Goal: Task Accomplishment & Management: Complete application form

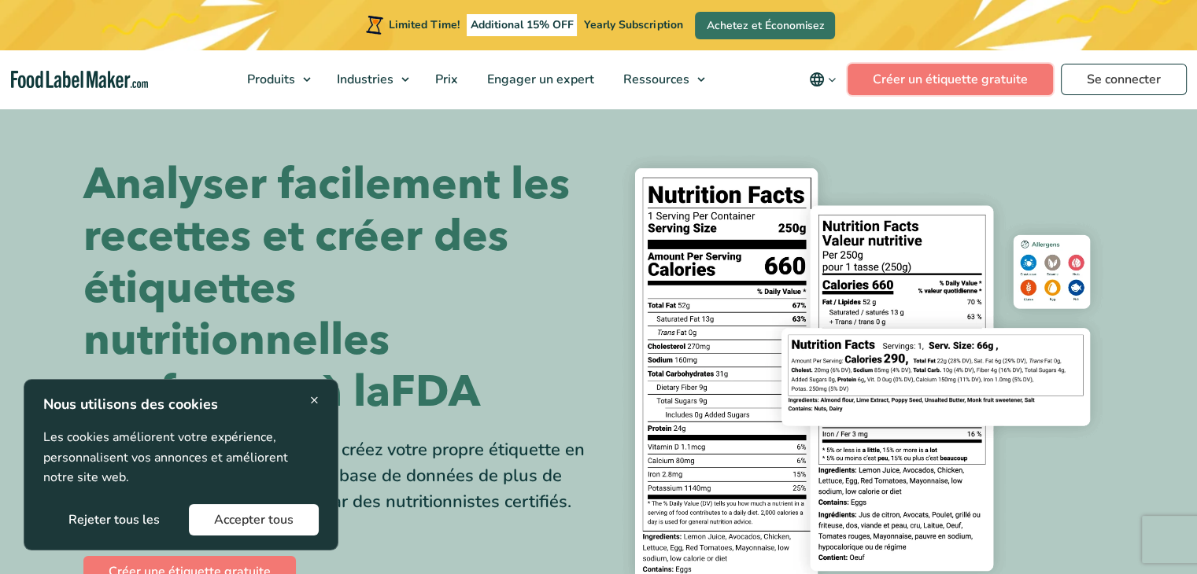
click at [941, 78] on link "Créer un étiquette gratuite" at bounding box center [949, 79] width 205 height 31
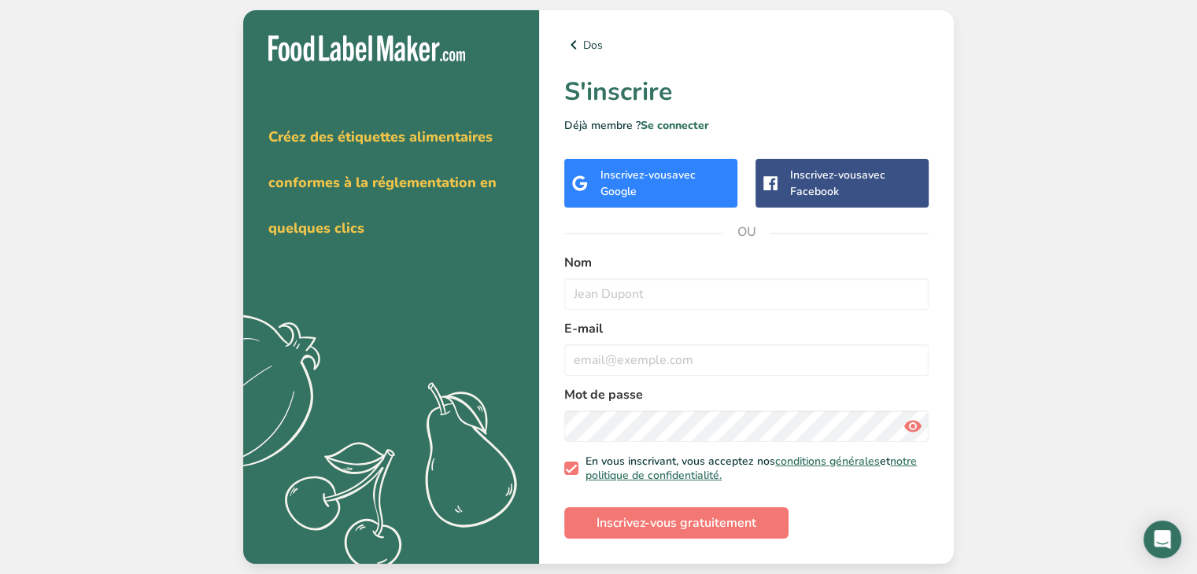
click at [650, 192] on div "Inscrivez-vous avec Google" at bounding box center [665, 183] width 130 height 33
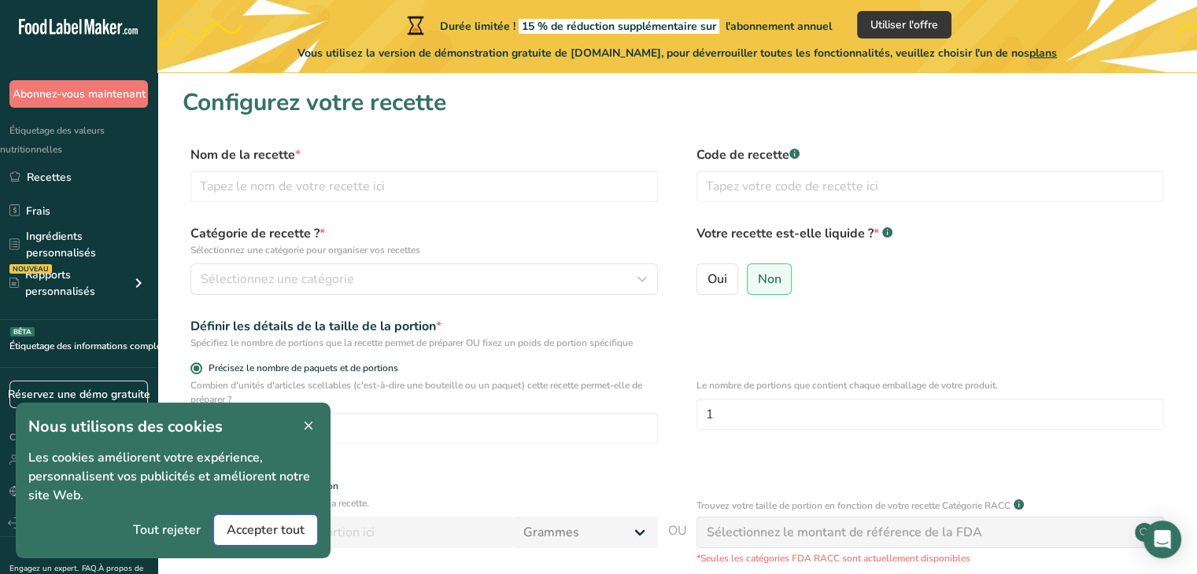
click at [263, 530] on font "Accepter tout" at bounding box center [266, 530] width 78 height 17
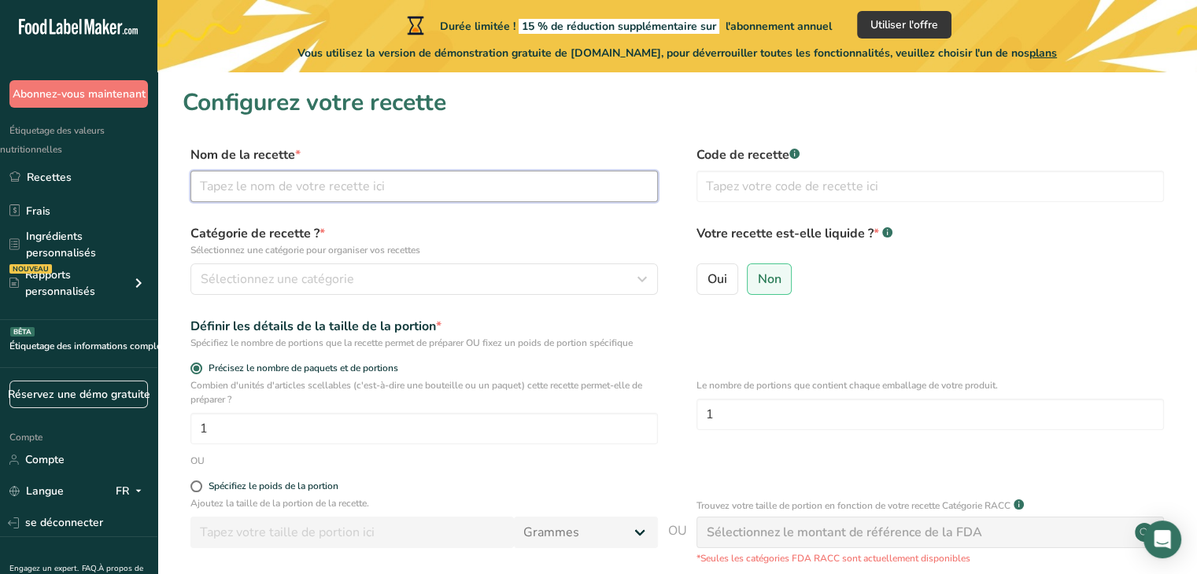
click at [338, 188] on input "text" at bounding box center [423, 186] width 467 height 31
type input "gâteaux apéro romarin"
click at [322, 273] on font "Sélectionnez une catégorie" at bounding box center [277, 279] width 153 height 17
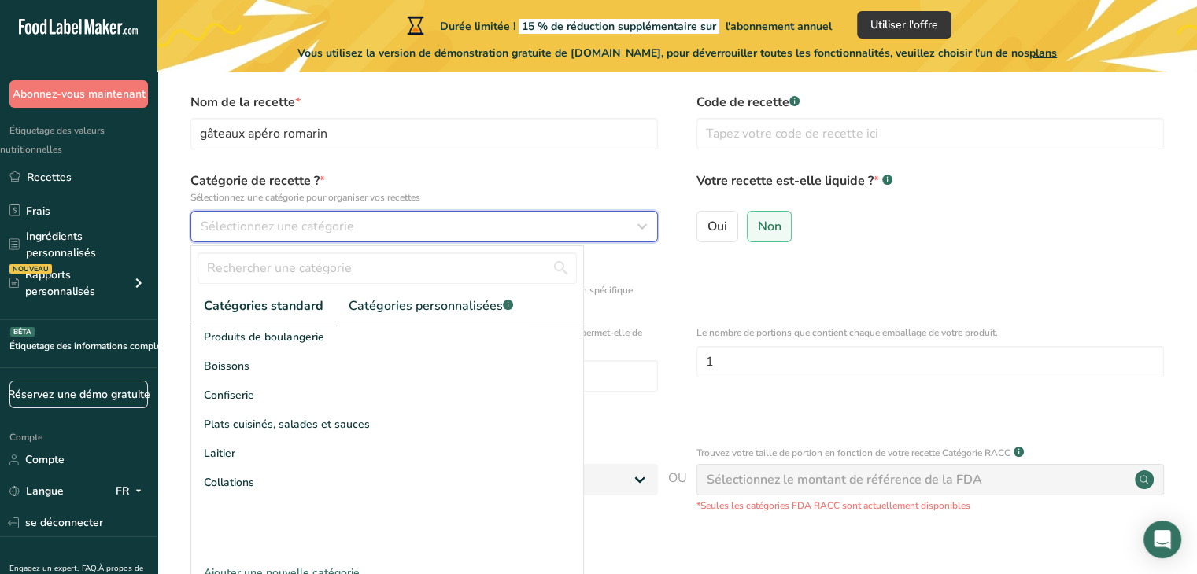
scroll to position [54, 0]
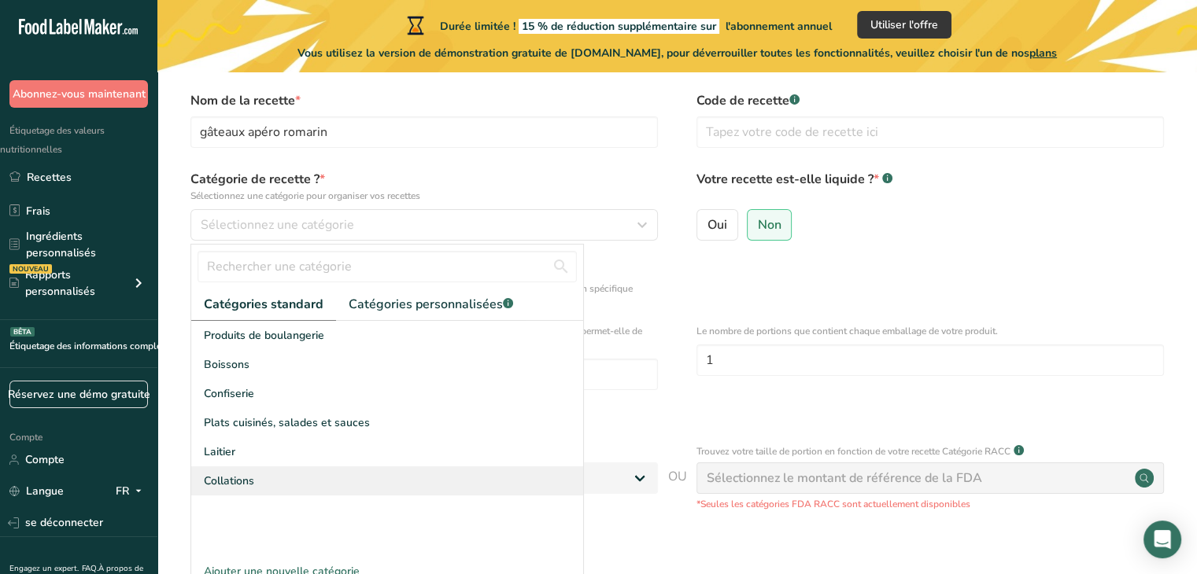
click at [321, 480] on div "Collations" at bounding box center [387, 481] width 392 height 29
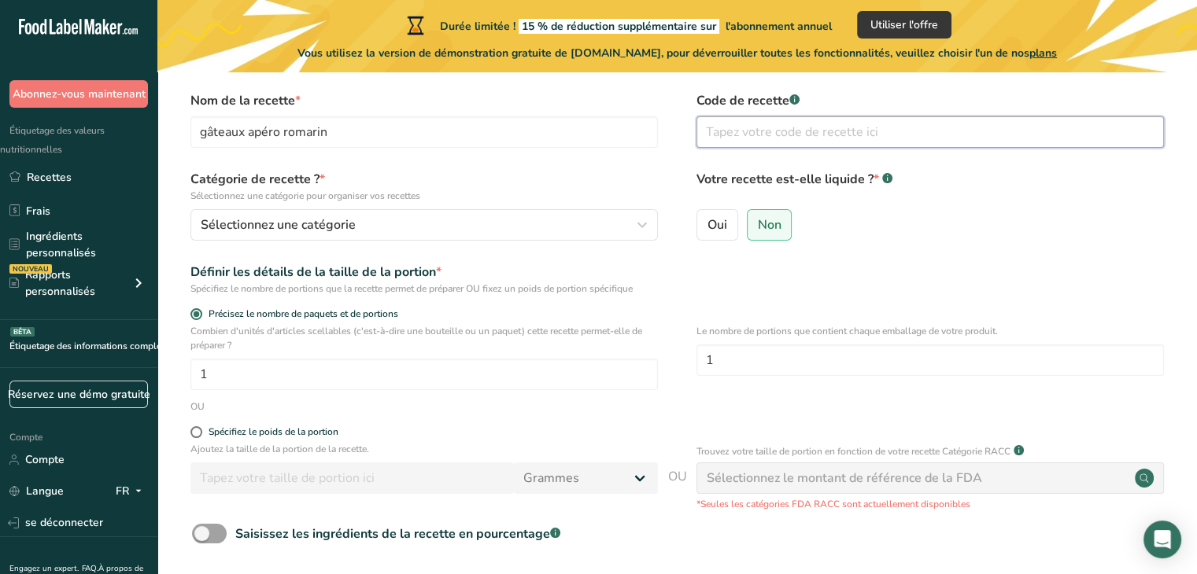
click at [764, 129] on input "text" at bounding box center [929, 131] width 467 height 31
type input "0001"
click at [768, 234] on label "Non" at bounding box center [770, 224] width 46 height 31
click at [758, 230] on input "Non" at bounding box center [752, 225] width 10 height 10
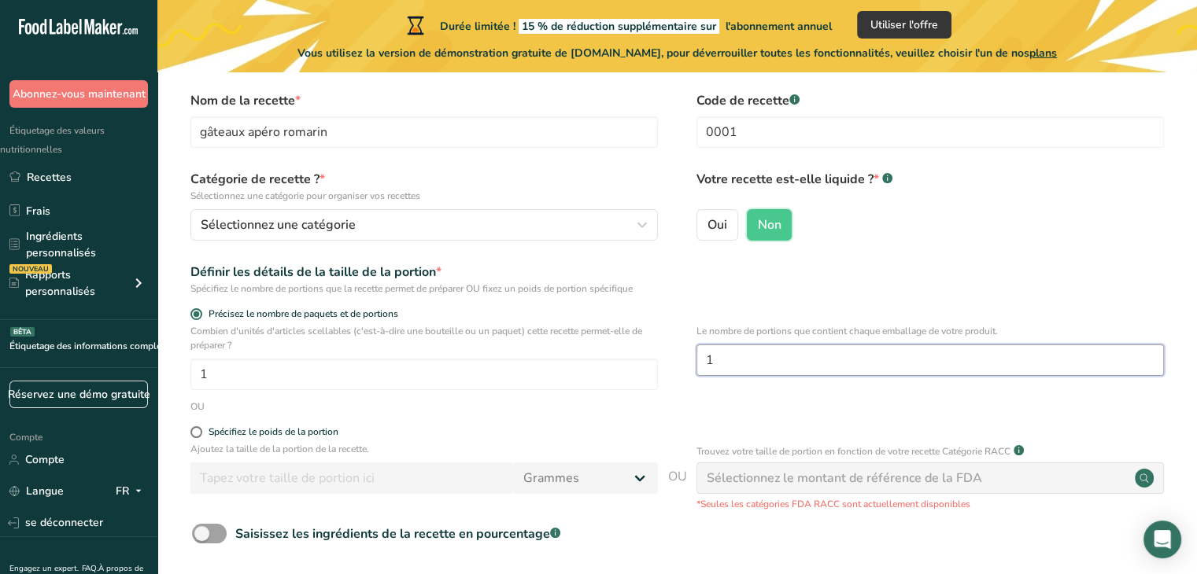
click at [730, 357] on input "1" at bounding box center [929, 360] width 467 height 31
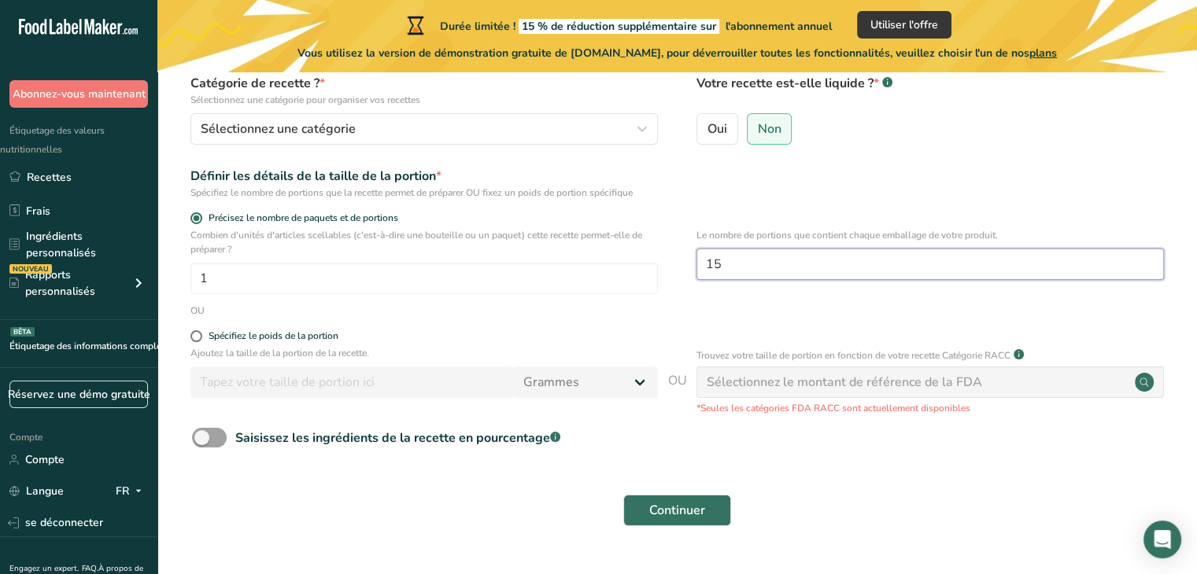
scroll to position [153, 0]
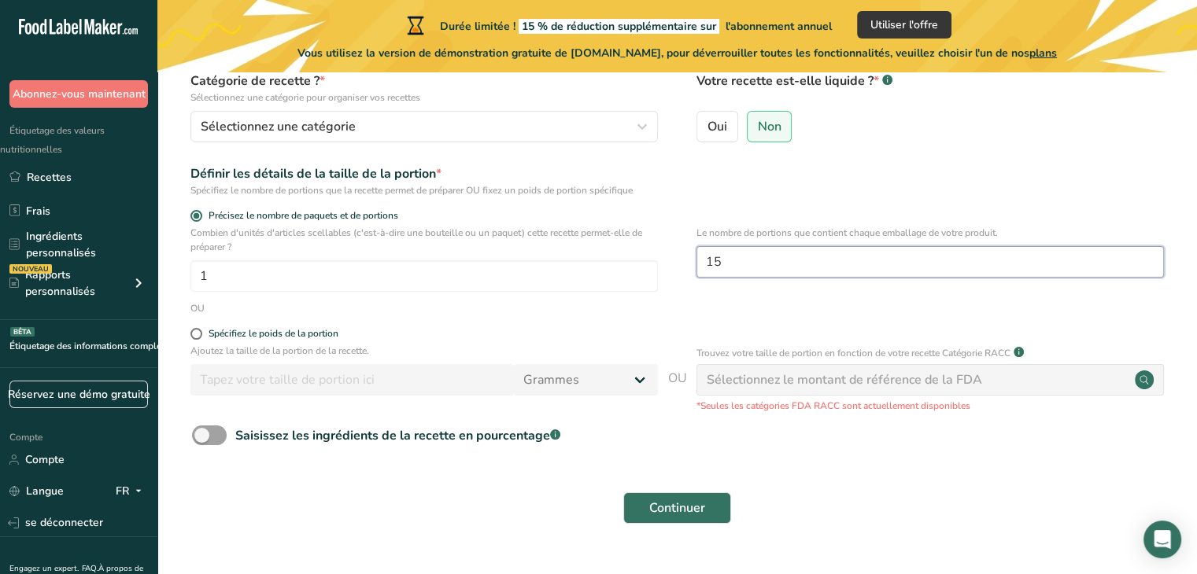
type input "15"
click at [216, 433] on span at bounding box center [209, 436] width 35 height 20
click at [202, 433] on input "Saisissez les ingrédients de la recette en pourcentage .a-a{fill:#347362;}.b-a{…" at bounding box center [197, 435] width 10 height 10
checkbox input "true"
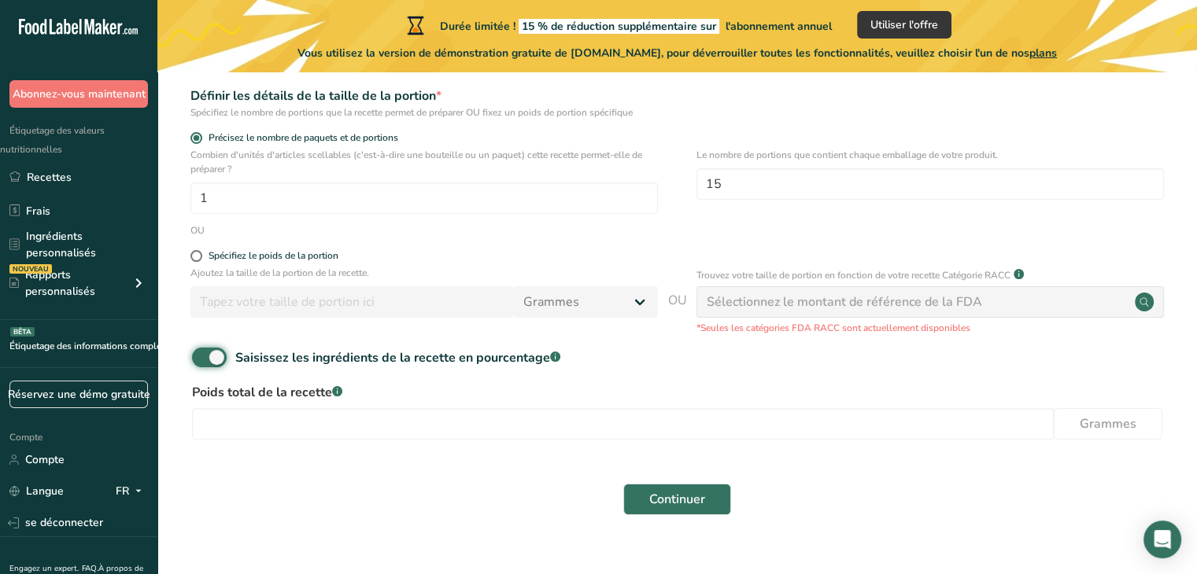
scroll to position [271, 0]
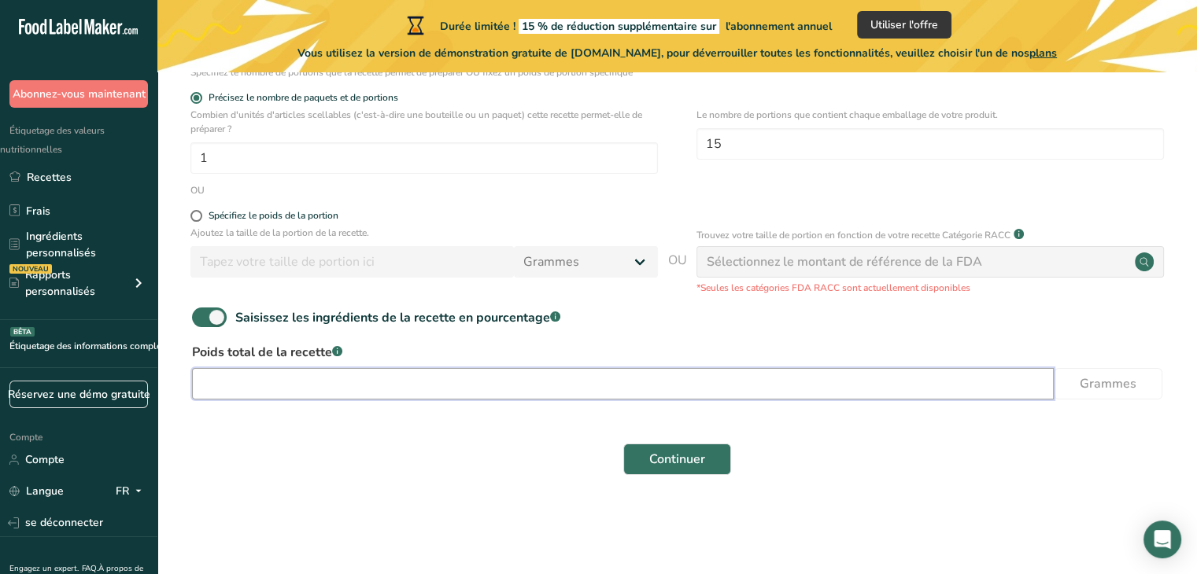
click at [227, 375] on input "number" at bounding box center [623, 383] width 862 height 31
type input "100"
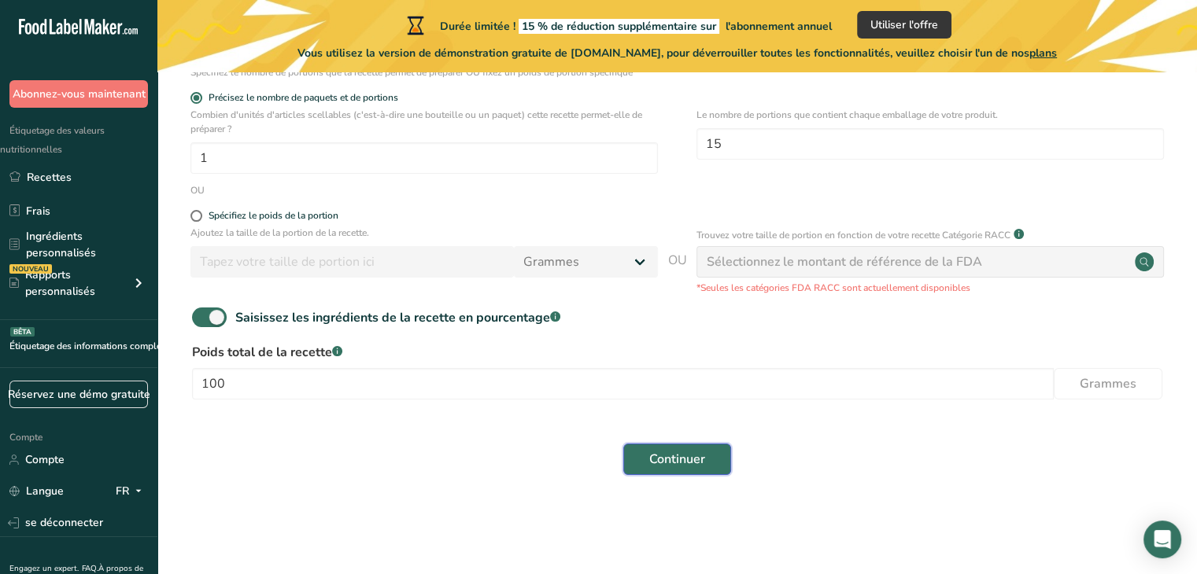
click at [681, 448] on button "Continuer" at bounding box center [677, 459] width 108 height 31
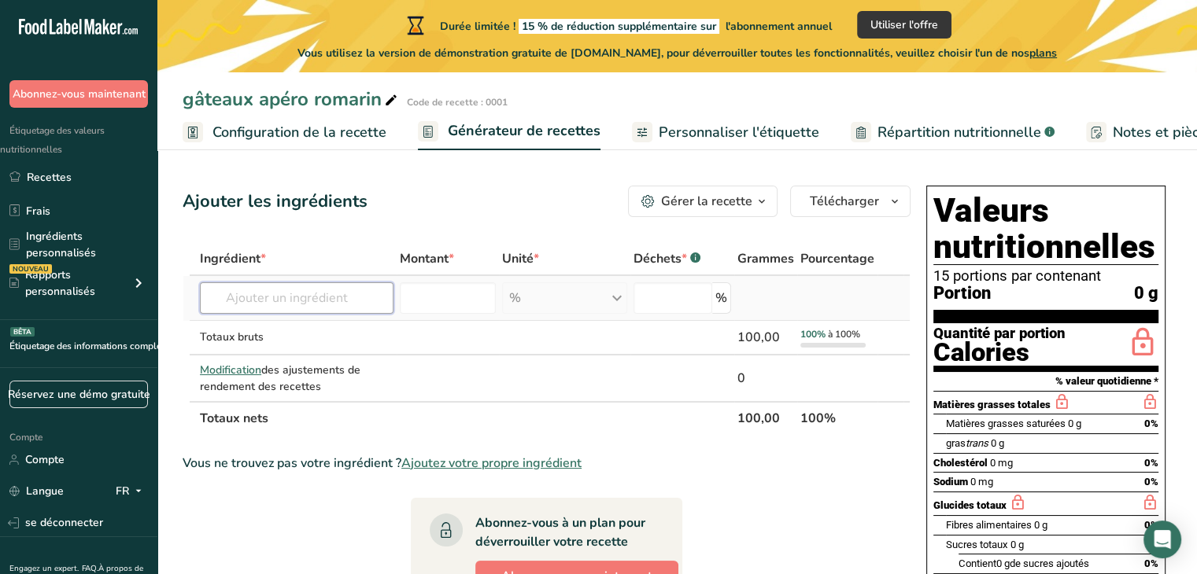
click at [261, 300] on input "text" at bounding box center [297, 297] width 194 height 31
click at [466, 303] on input "number" at bounding box center [448, 297] width 96 height 31
click at [585, 303] on div "% Weight Units g kg mg See more Volume Units l Volume units require a density c…" at bounding box center [564, 297] width 125 height 31
click at [617, 303] on div "% Weight Units g kg mg See more Volume Units l Volume units require a density c…" at bounding box center [564, 297] width 125 height 31
click at [302, 293] on input "text" at bounding box center [297, 297] width 194 height 31
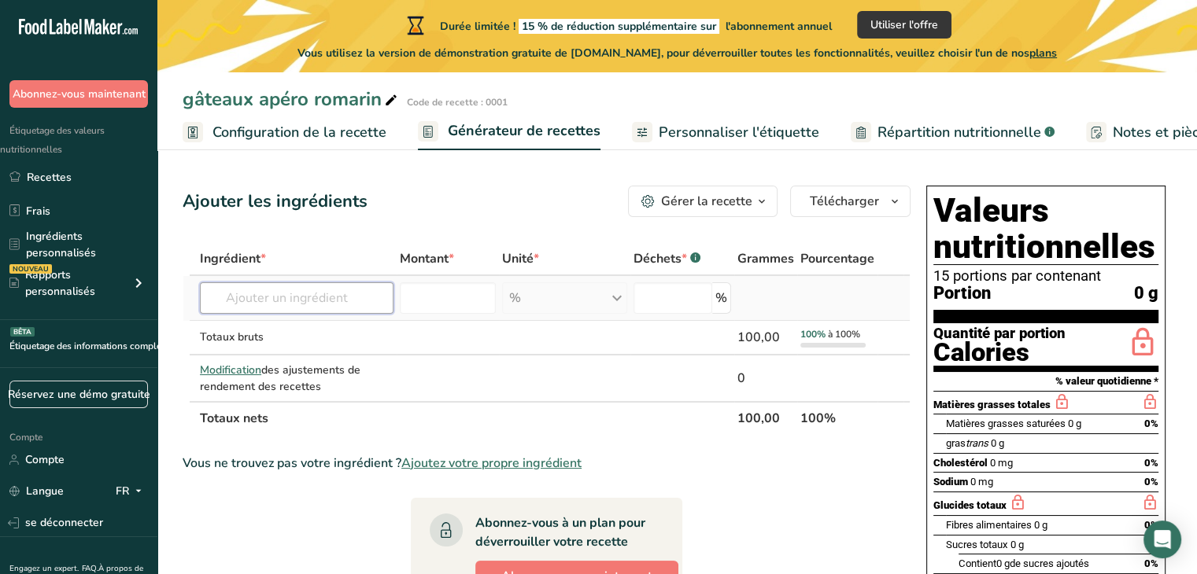
click at [302, 293] on input "text" at bounding box center [297, 297] width 194 height 31
type input "farine de blé T"
click at [442, 296] on input "number" at bounding box center [448, 297] width 96 height 31
type input "1"
type input "50"
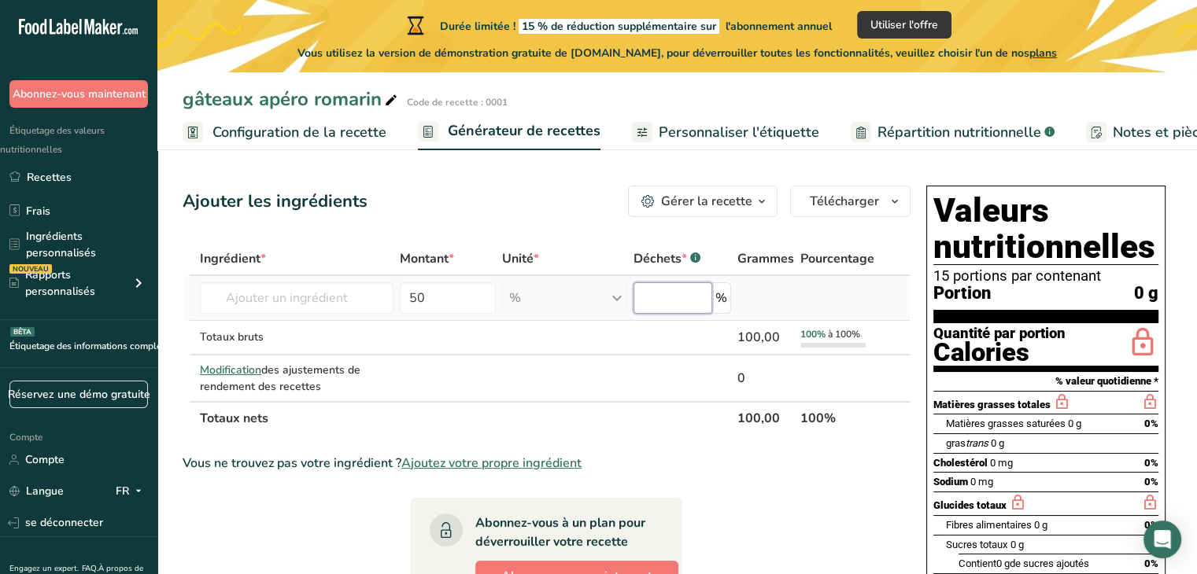
click at [683, 302] on input "number" at bounding box center [672, 297] width 79 height 31
type input "0"
click at [236, 297] on input "text" at bounding box center [297, 297] width 194 height 31
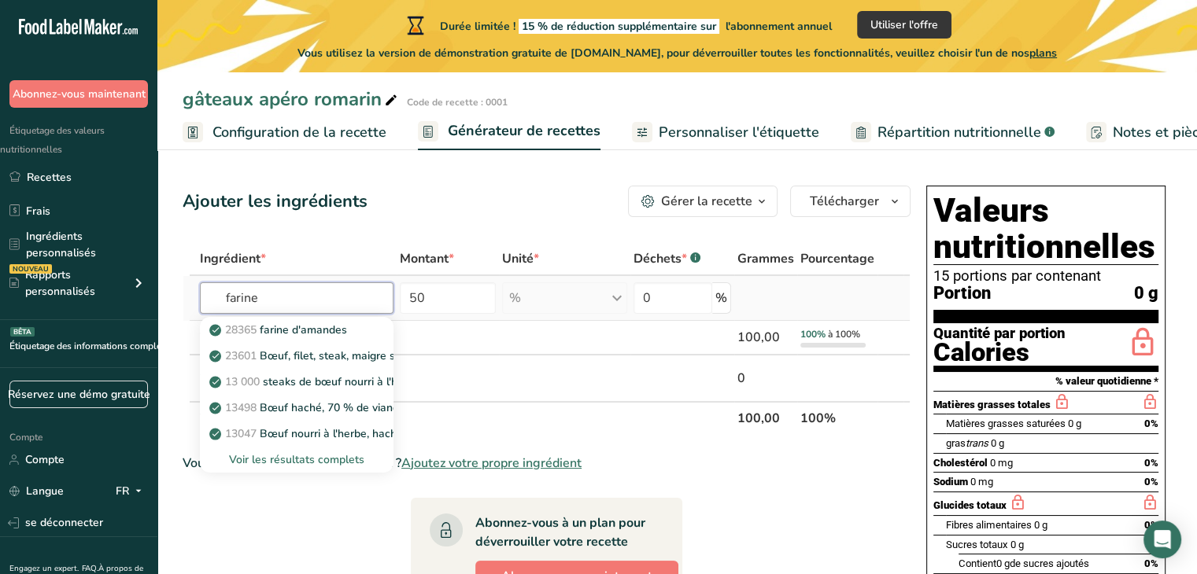
type input "farine"
click at [301, 463] on font "Voir les résultats complets" at bounding box center [296, 459] width 135 height 15
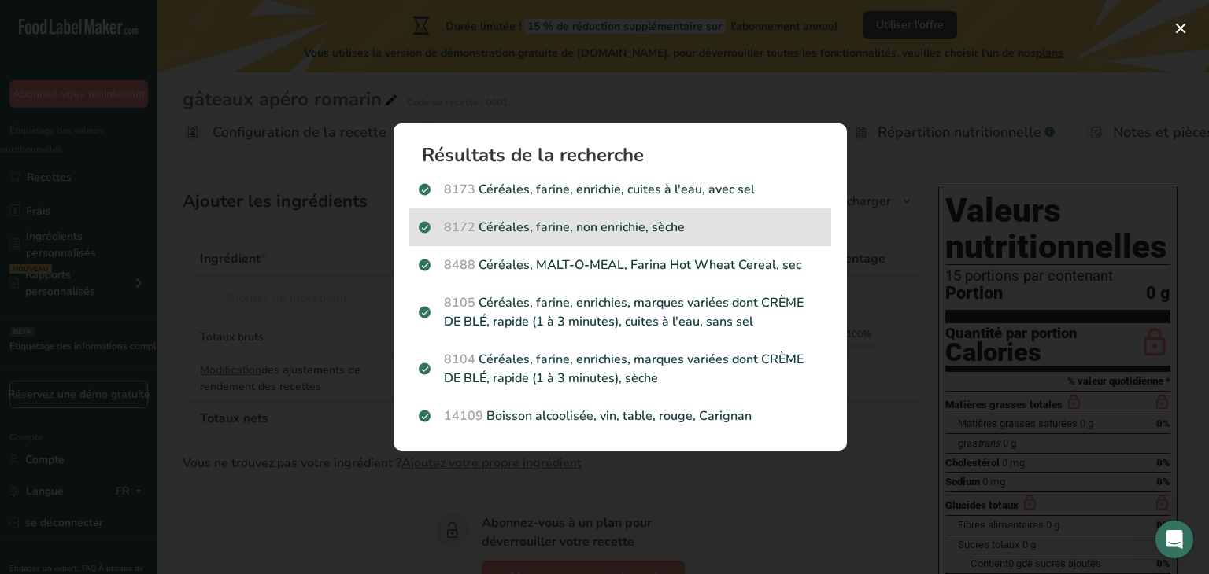
click at [648, 228] on font "Céréales, farine, non enrichie, sèche" at bounding box center [581, 227] width 206 height 17
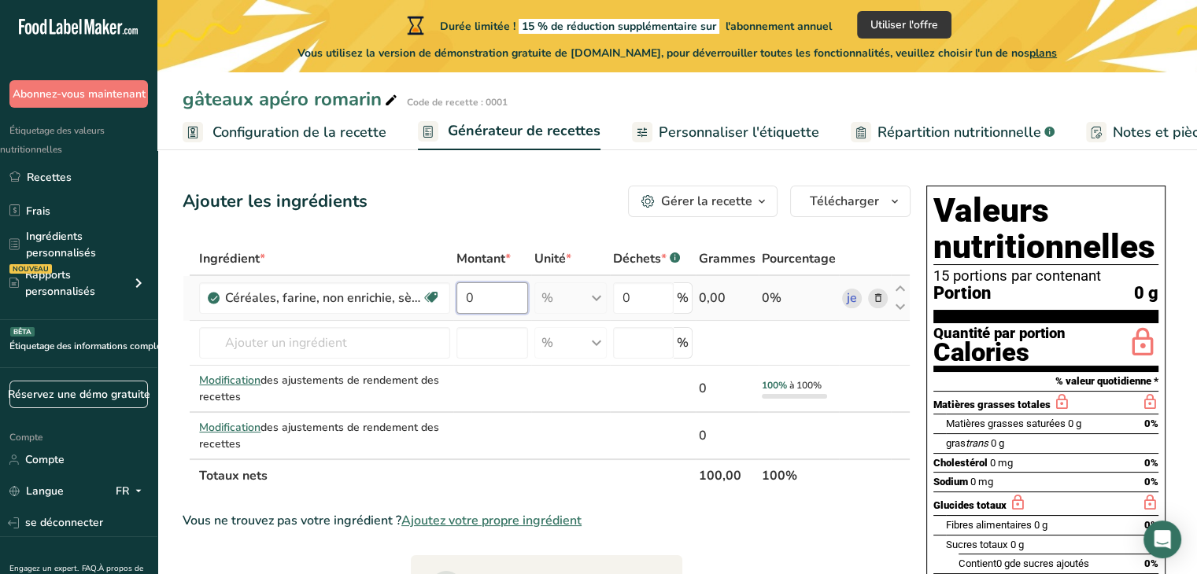
click at [495, 300] on input "0" at bounding box center [491, 297] width 71 height 31
type input "50"
click at [306, 345] on div "Ingrédient * Montant * Unité * Déchets * .a-a{fill:#347362;}.b-a{fill:#fff;} Gr…" at bounding box center [547, 367] width 728 height 250
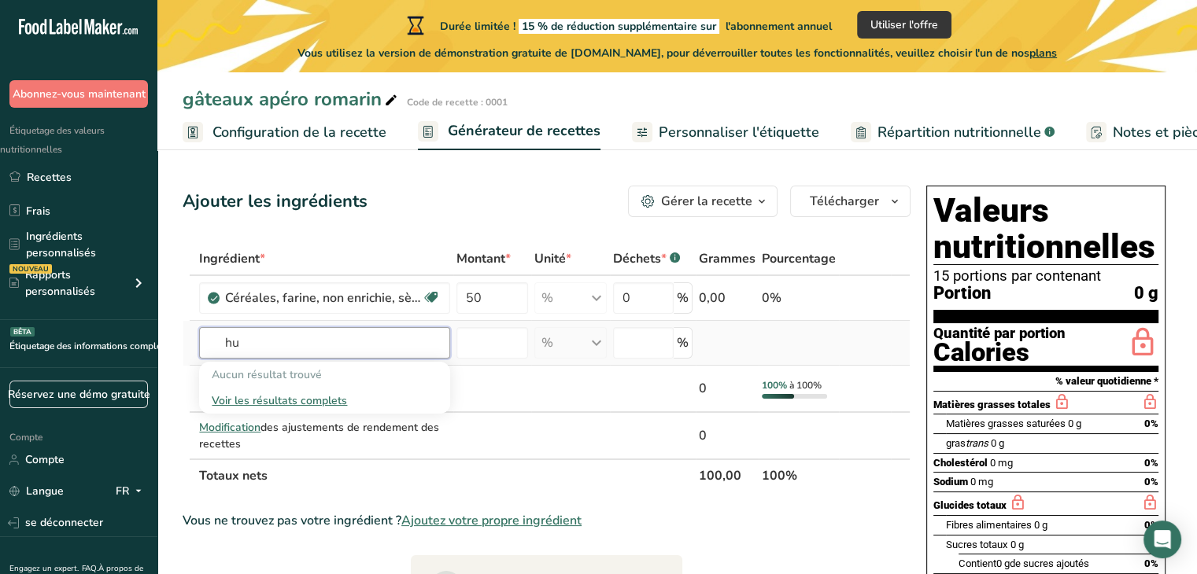
type input "h"
type input "huile veget"
click at [279, 398] on font "Voir les résultats complets" at bounding box center [279, 400] width 135 height 15
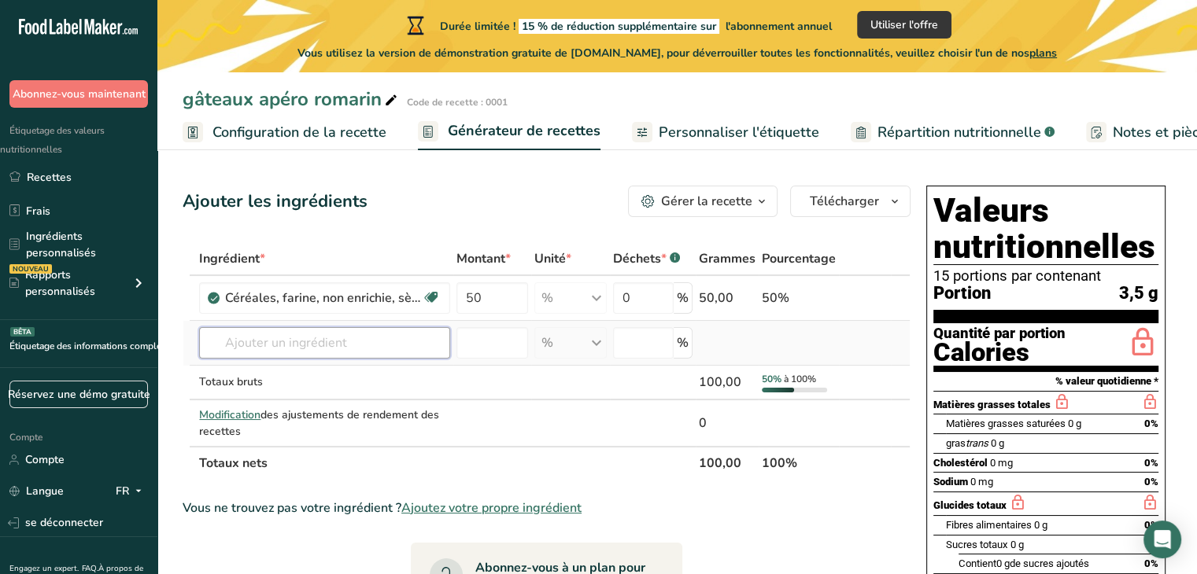
click at [334, 341] on input "text" at bounding box center [324, 342] width 251 height 31
type input "l"
type input "huile"
click at [302, 404] on font "Voir les résultats complets" at bounding box center [279, 400] width 135 height 15
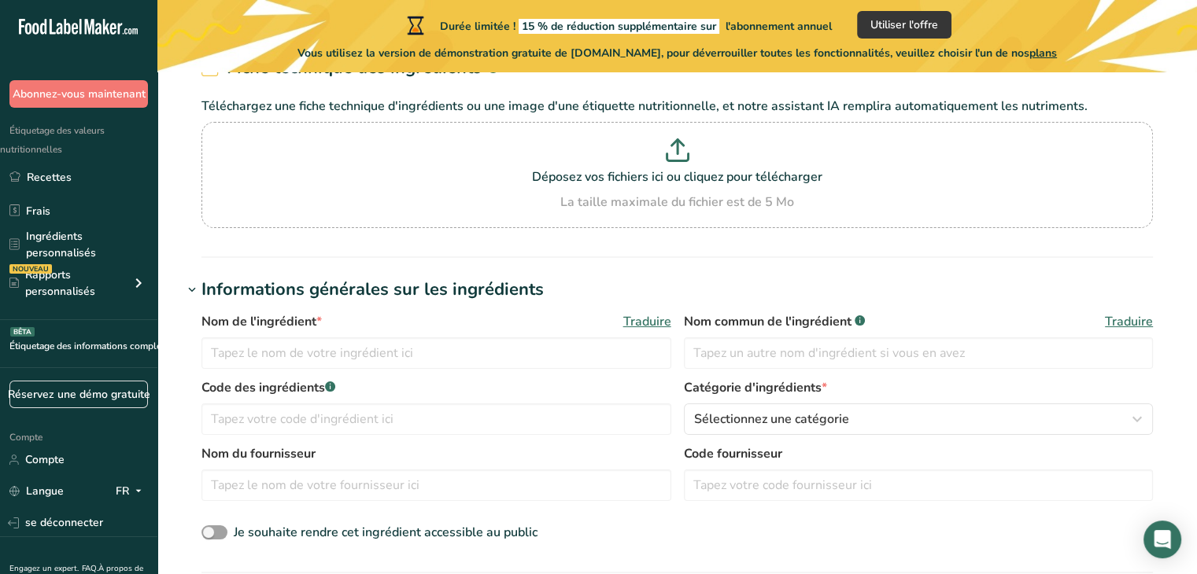
scroll to position [115, 0]
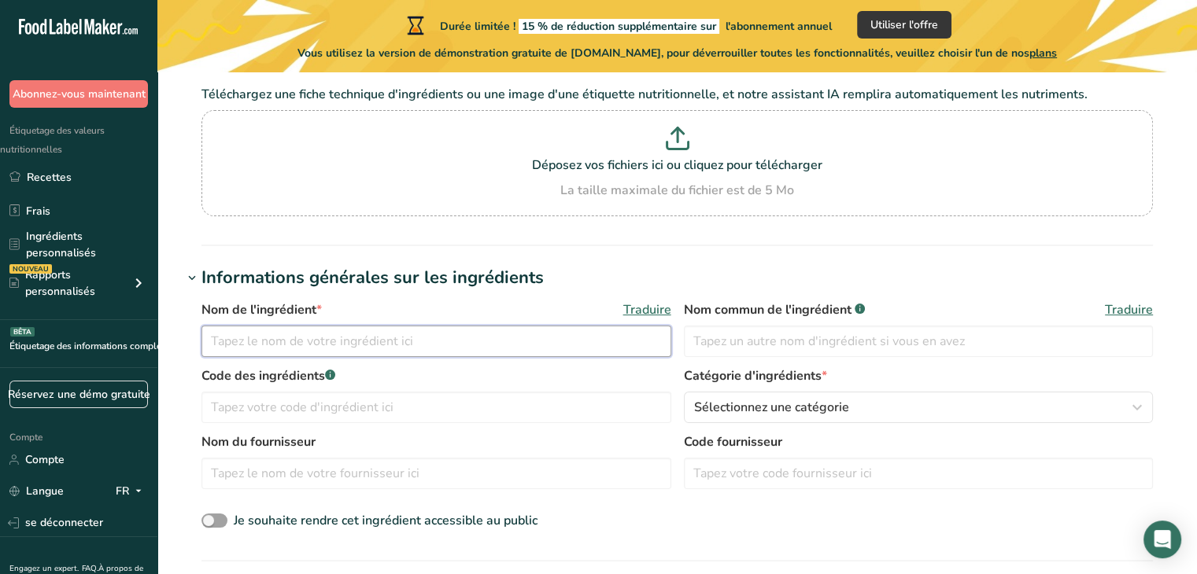
click at [291, 335] on input "text" at bounding box center [436, 341] width 470 height 31
type input "huile de romarin"
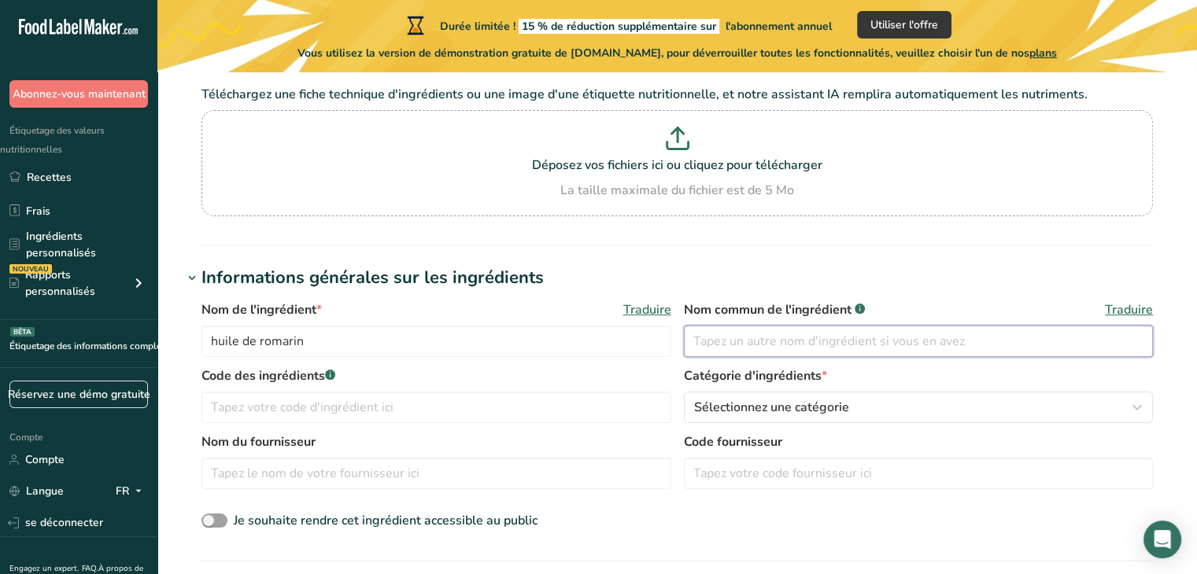
click at [705, 342] on input "text" at bounding box center [919, 341] width 470 height 31
type input "huile de romarin"
click at [434, 419] on input "text" at bounding box center [436, 407] width 470 height 31
type input "1"
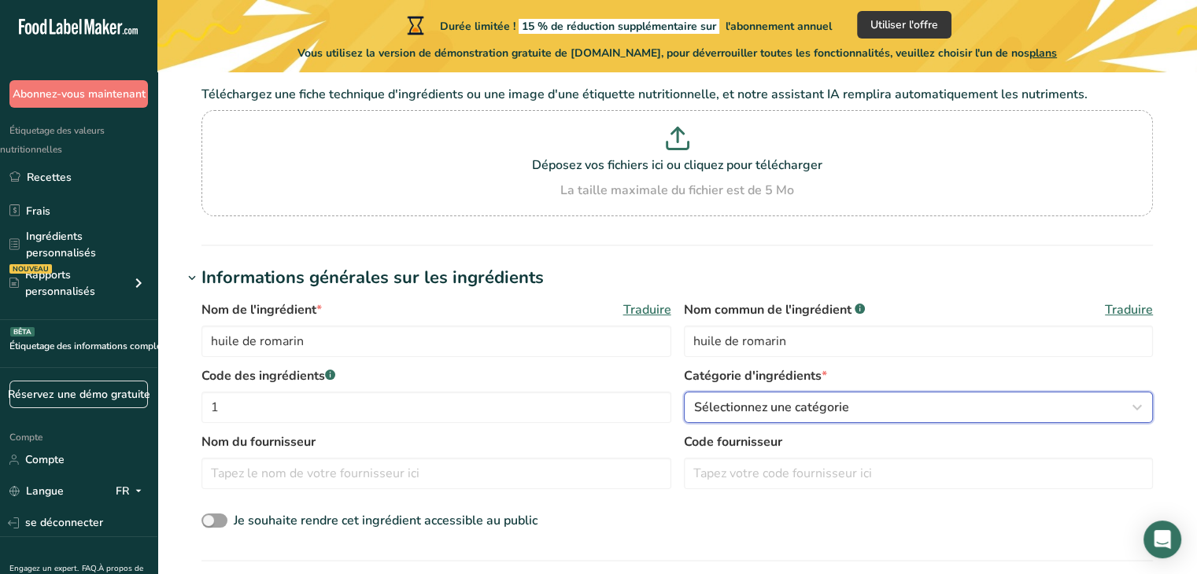
click at [985, 410] on div "Sélectionnez une catégorie" at bounding box center [914, 407] width 440 height 19
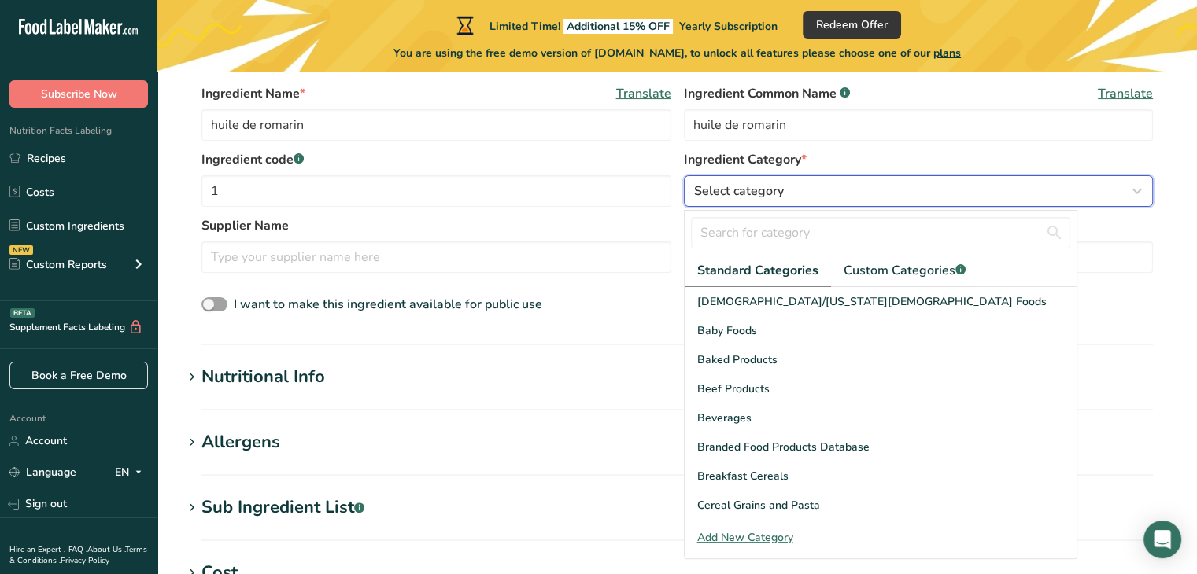
scroll to position [349, 0]
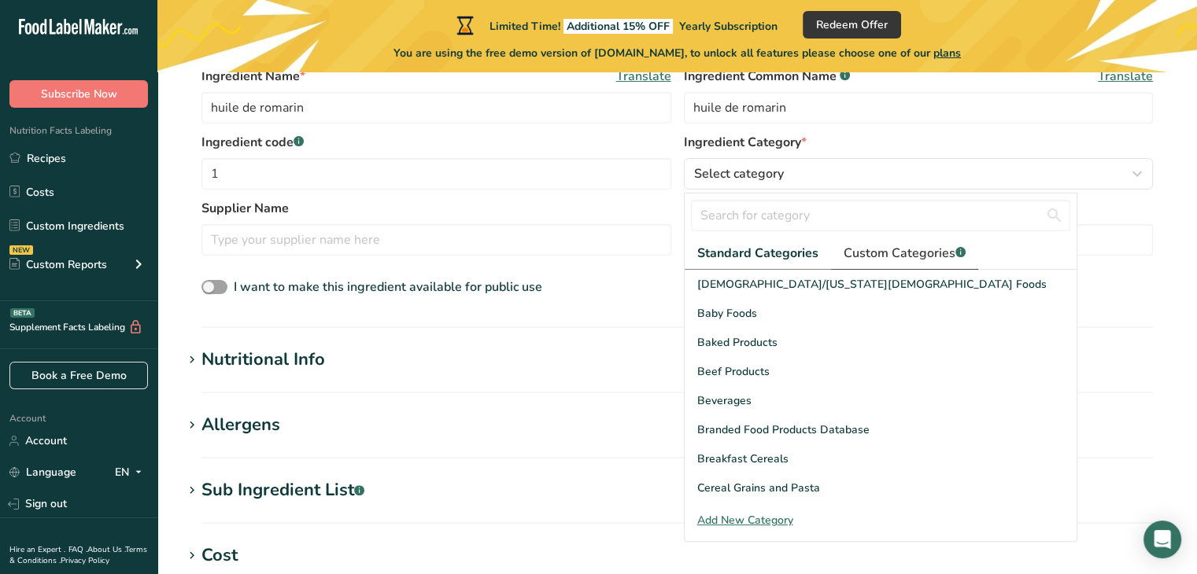
click at [921, 246] on span "Custom Categories .a-a{fill:#347362;}.b-a{fill:#fff;}" at bounding box center [904, 253] width 122 height 19
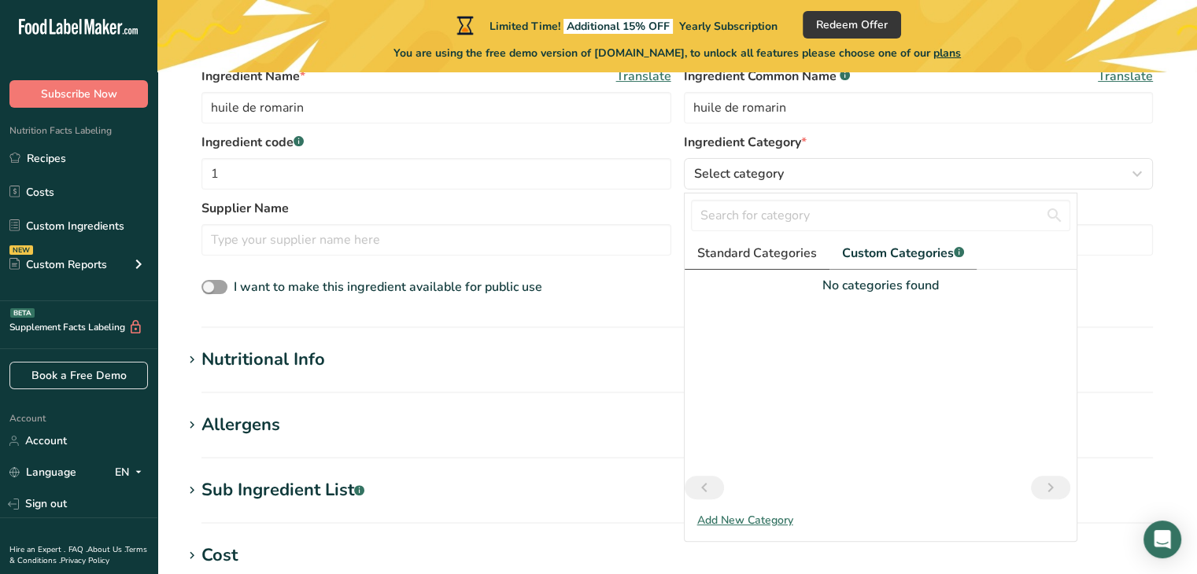
click at [769, 259] on span "Standard Categories" at bounding box center [757, 253] width 120 height 19
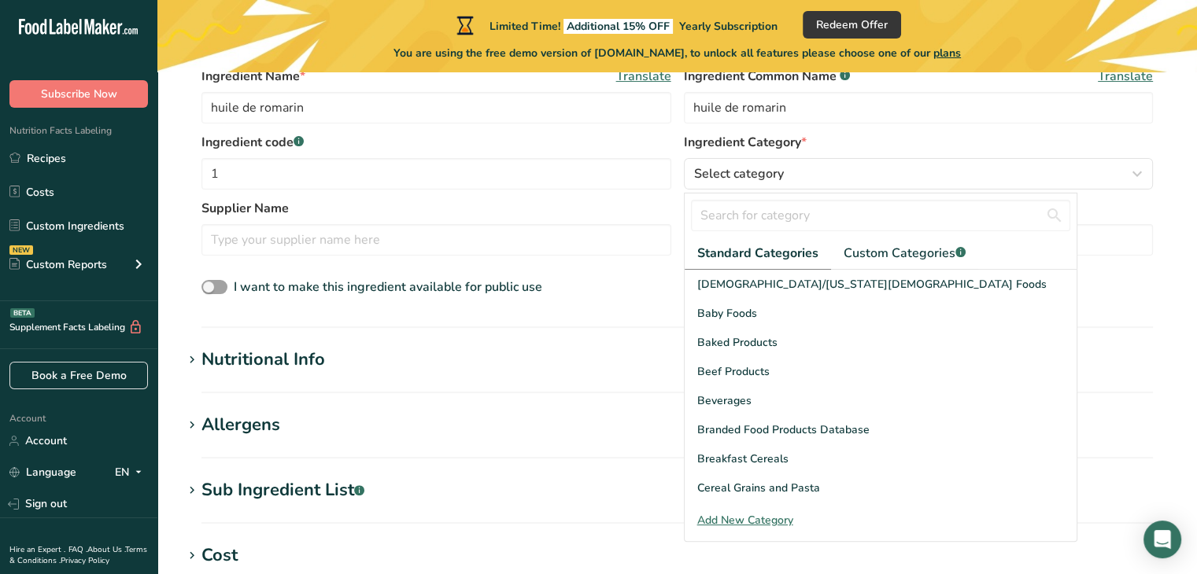
click at [1150, 73] on span "Translate" at bounding box center [1125, 76] width 55 height 19
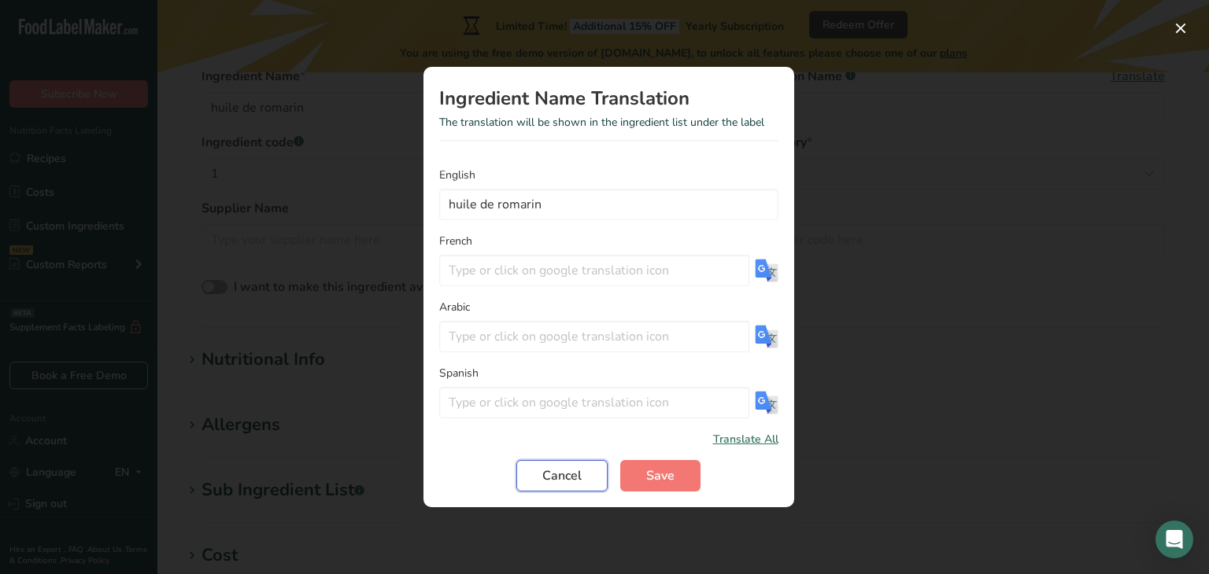
click at [555, 482] on span "Cancel" at bounding box center [561, 476] width 39 height 19
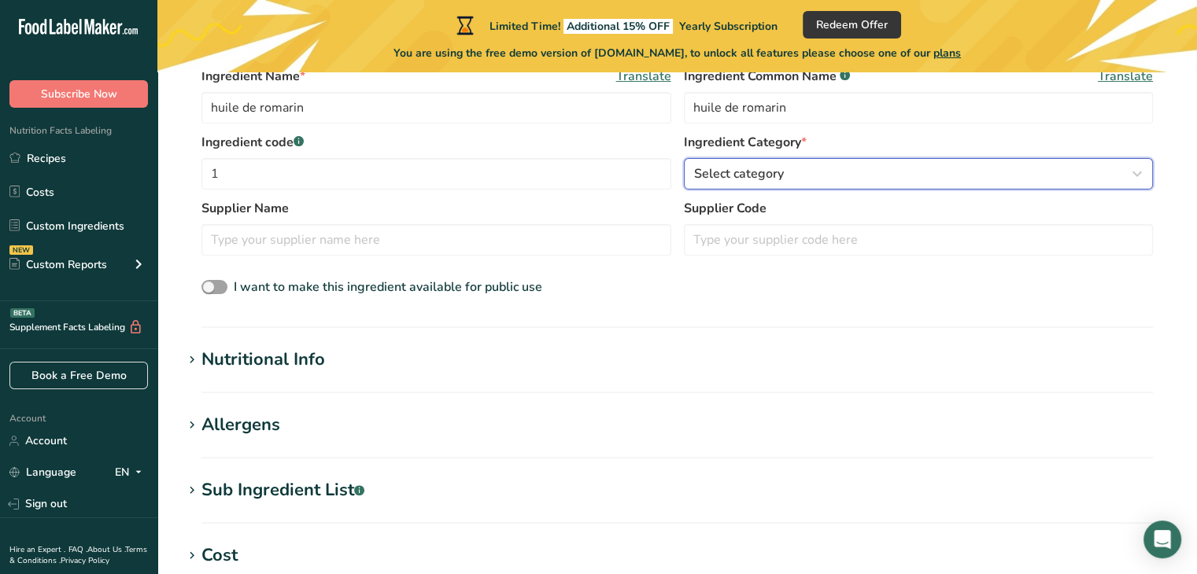
click at [1019, 177] on div "Select category" at bounding box center [914, 173] width 440 height 19
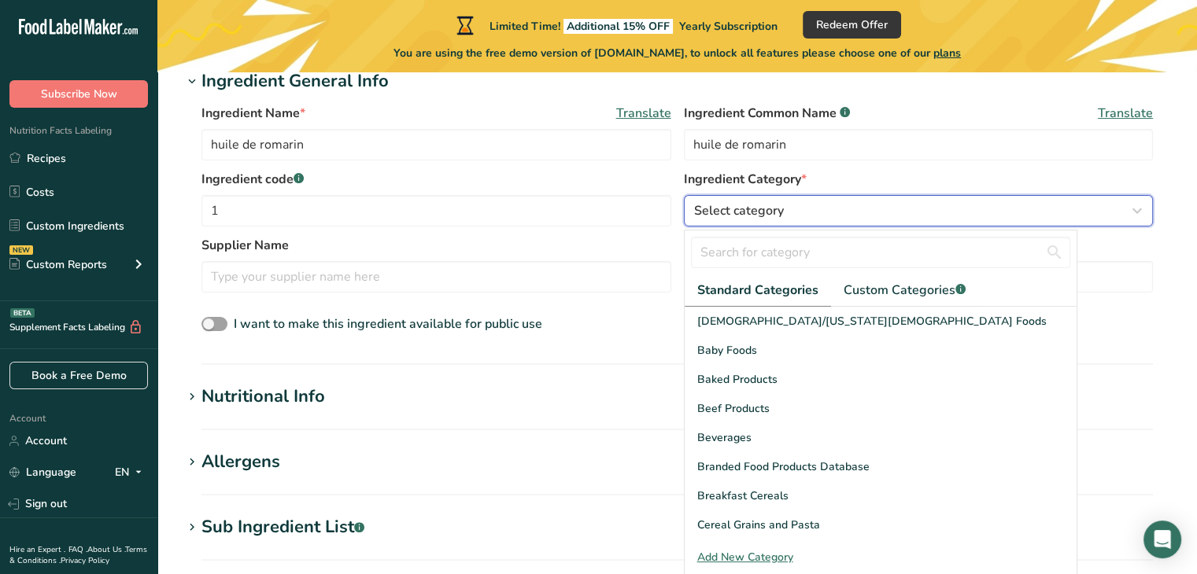
scroll to position [363, 0]
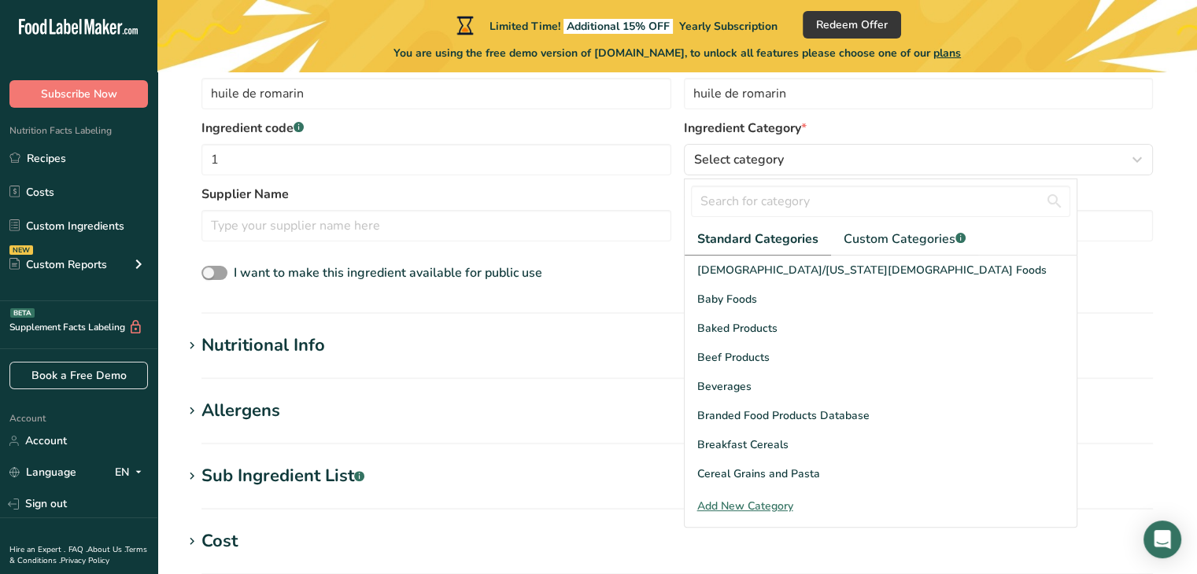
click at [1169, 199] on div "Ingredient Name * Translate huile de romarin Ingredient Common Name .a-a{fill:#…" at bounding box center [677, 168] width 989 height 250
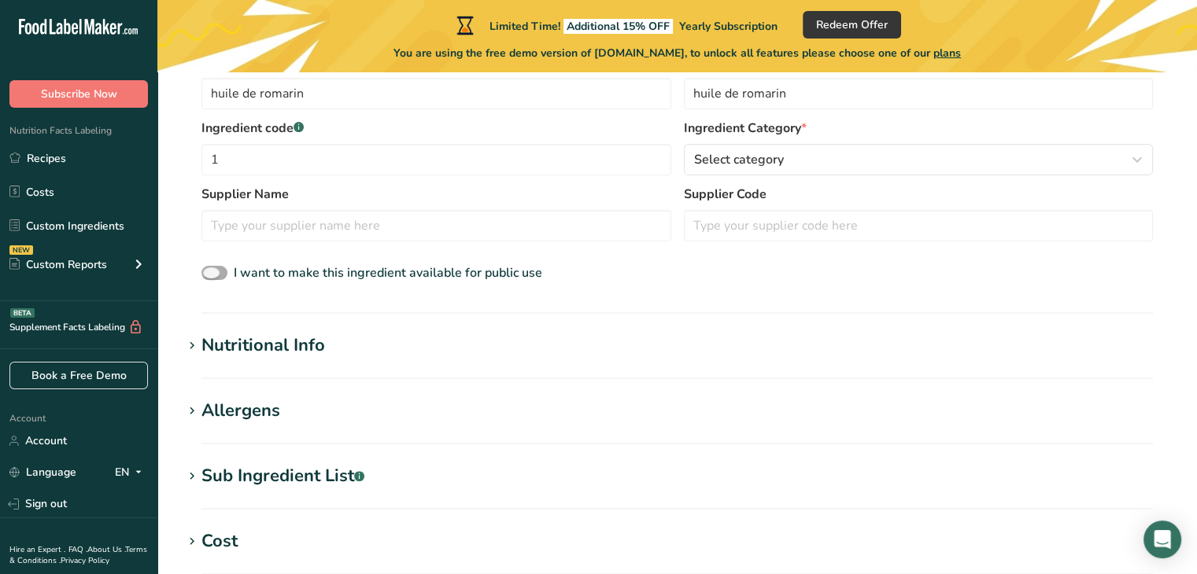
click at [216, 276] on span at bounding box center [214, 273] width 26 height 15
click at [212, 276] on input "I want to make this ingredient available for public use" at bounding box center [206, 273] width 10 height 10
checkbox input "true"
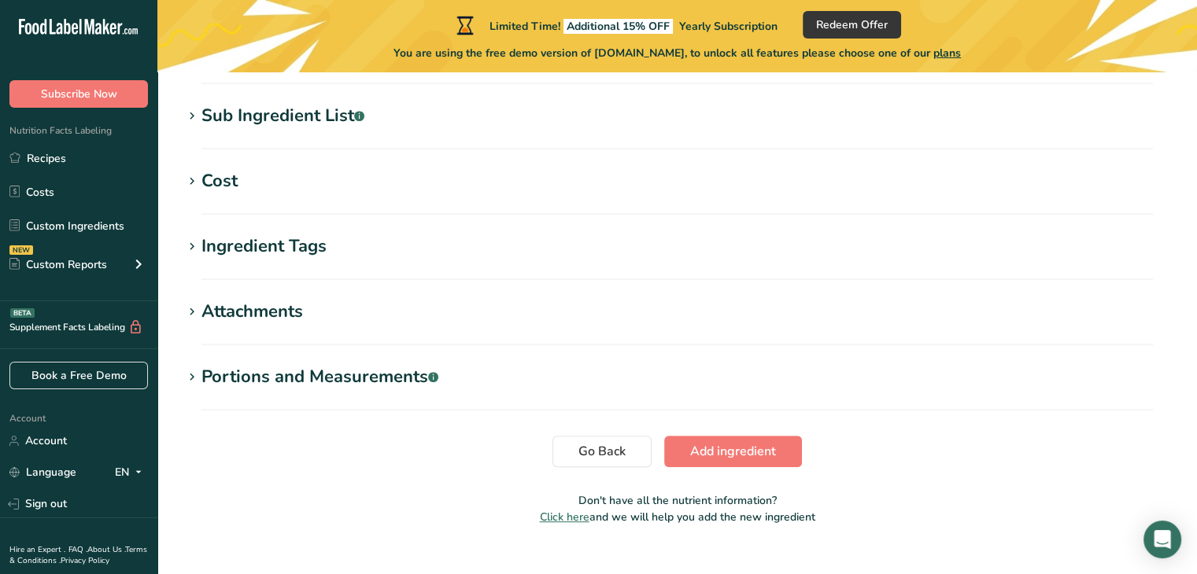
scroll to position [740, 0]
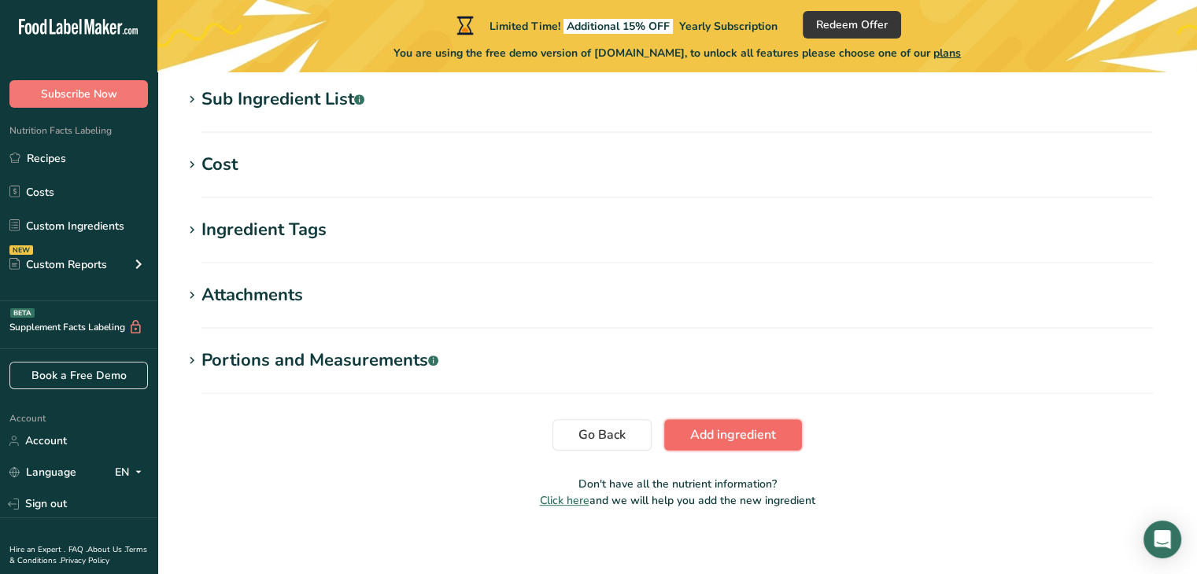
click at [713, 435] on span "Add ingredient" at bounding box center [733, 435] width 86 height 19
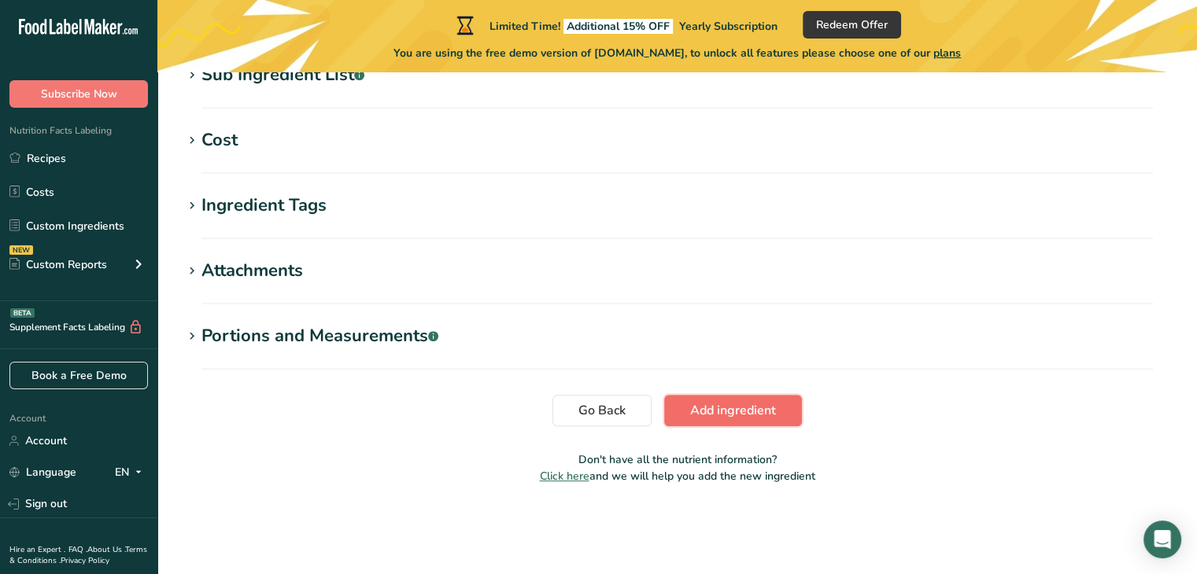
scroll to position [696, 0]
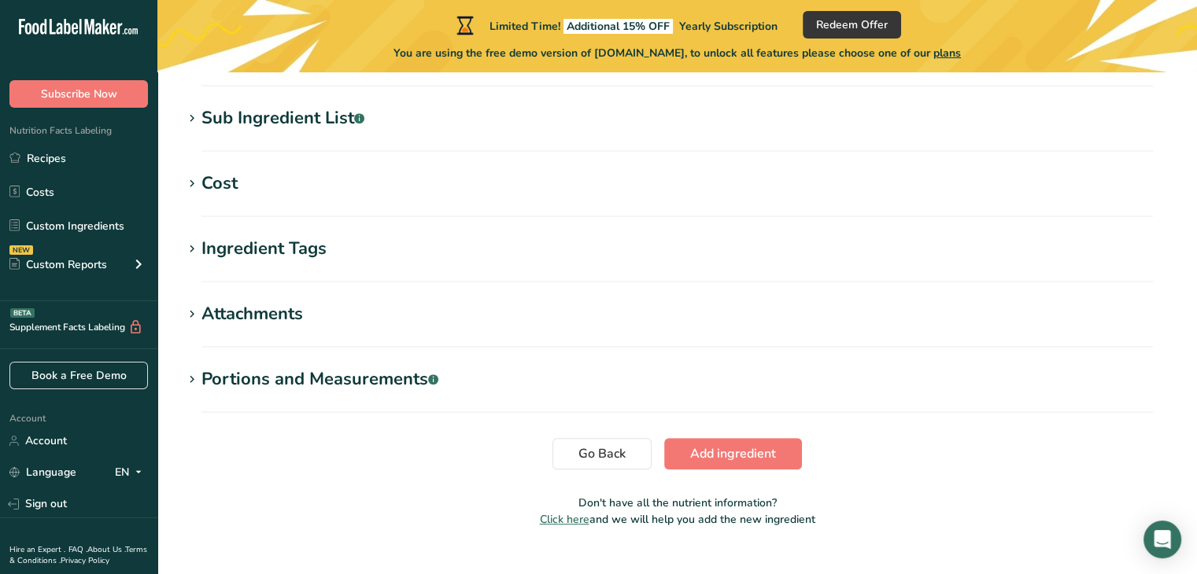
click at [235, 114] on div "Sub Ingredient List .a-a{fill:#347362;}.b-a{fill:#fff;}" at bounding box center [282, 118] width 163 height 26
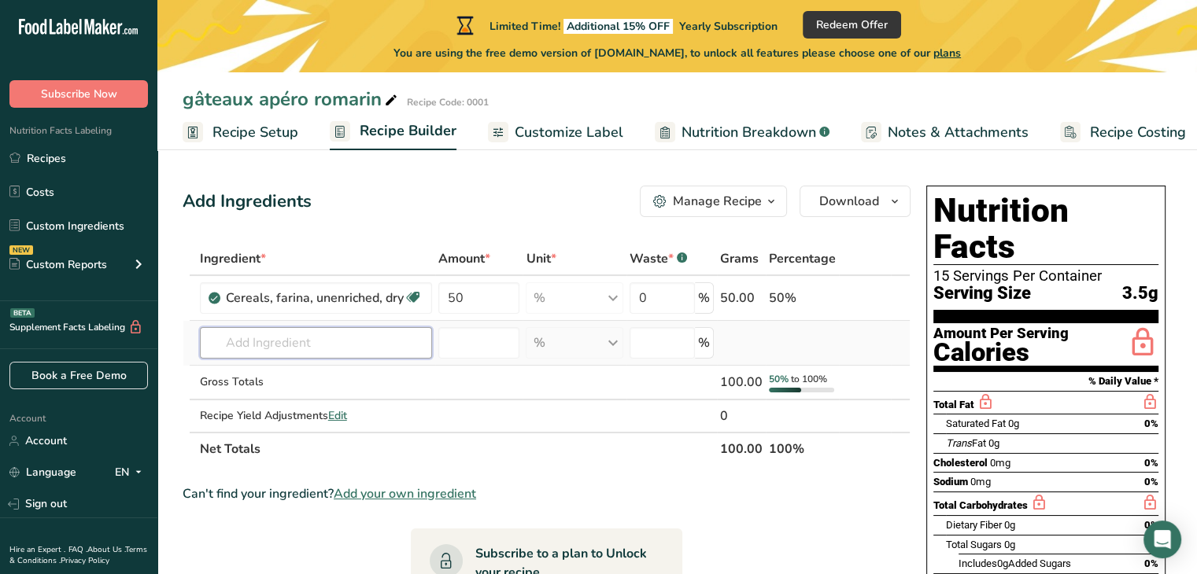
click at [208, 347] on input "text" at bounding box center [316, 342] width 232 height 31
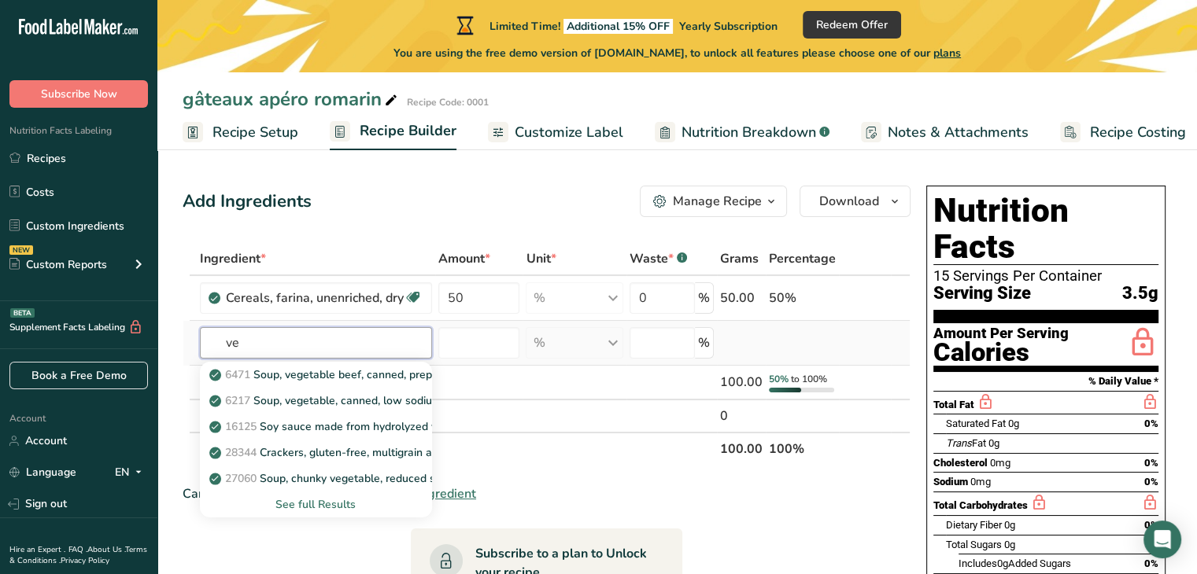
type input "v"
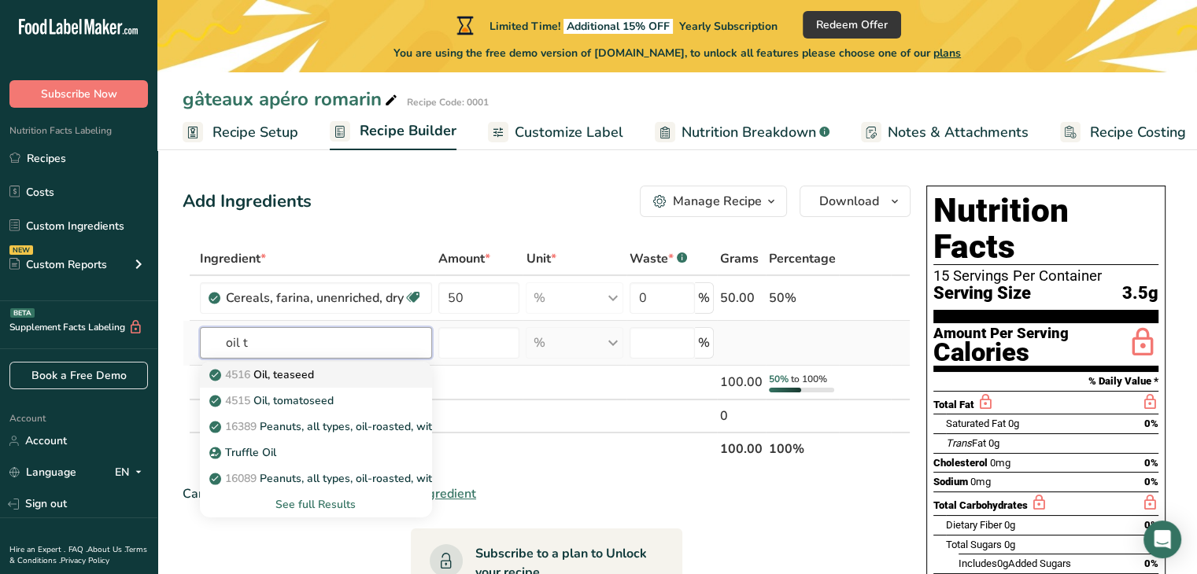
type input "oil t"
click at [281, 382] on p "4516 Oil, teaseed" at bounding box center [262, 375] width 101 height 17
type input "Oil, teaseed"
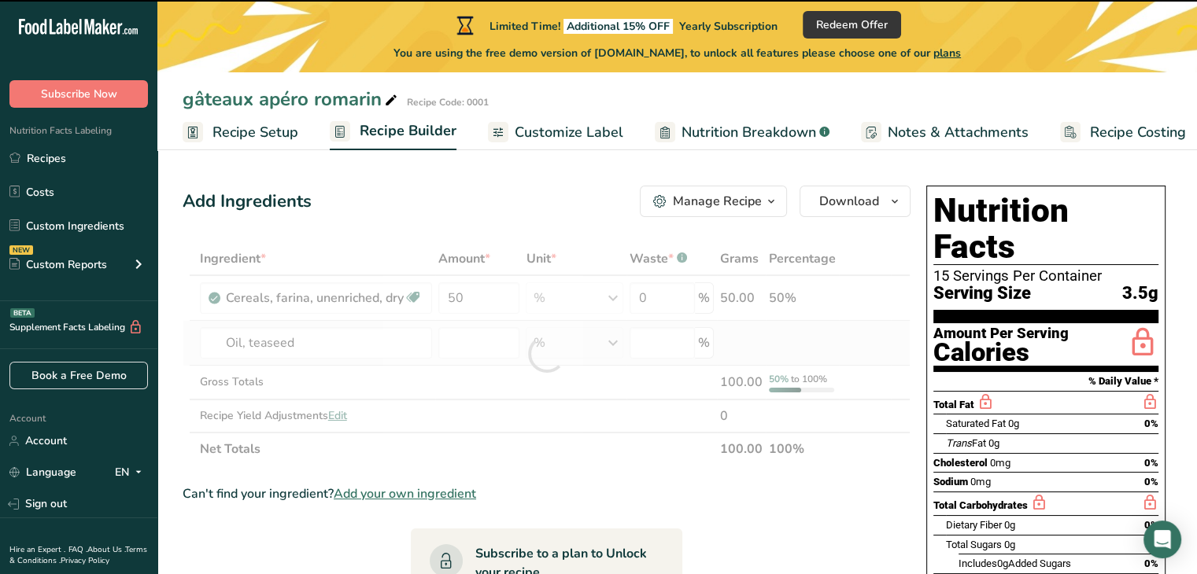
type input "0"
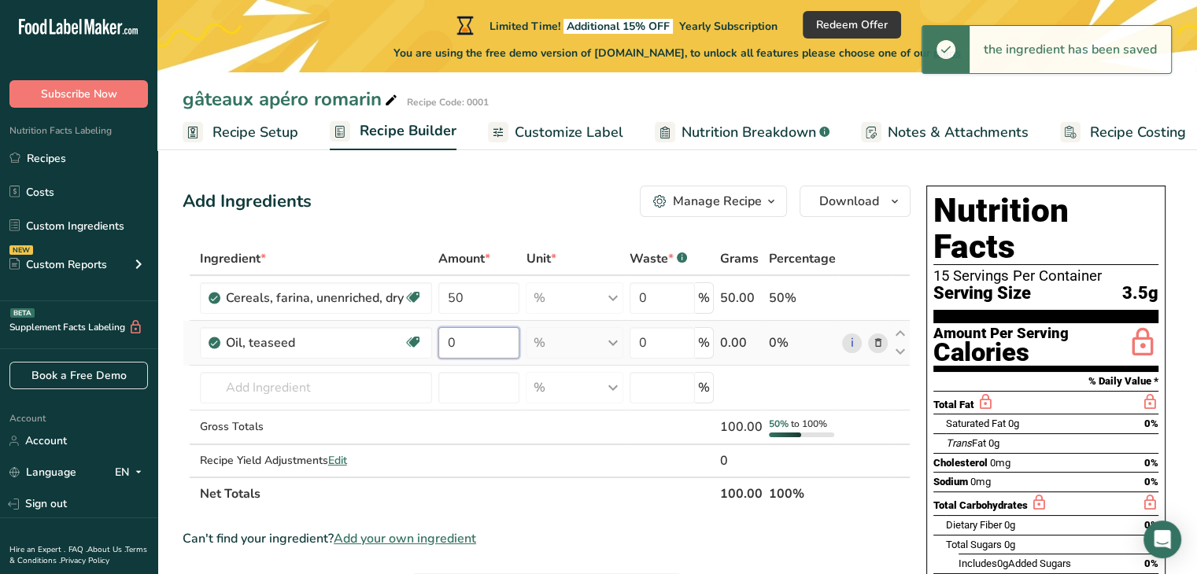
click at [485, 338] on input "0" at bounding box center [479, 342] width 82 height 31
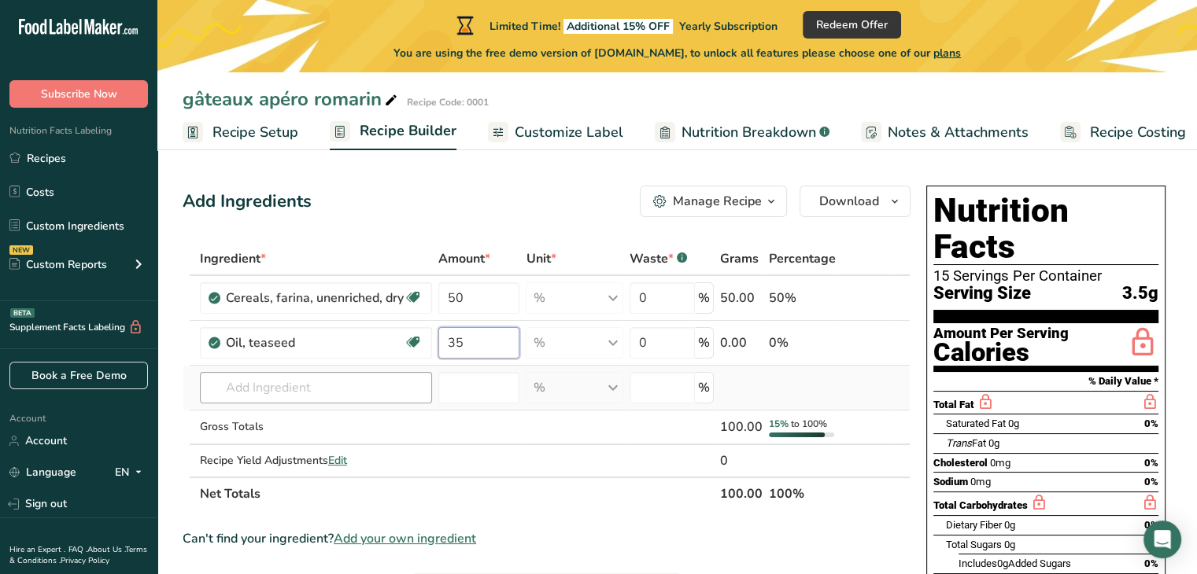
type input "35"
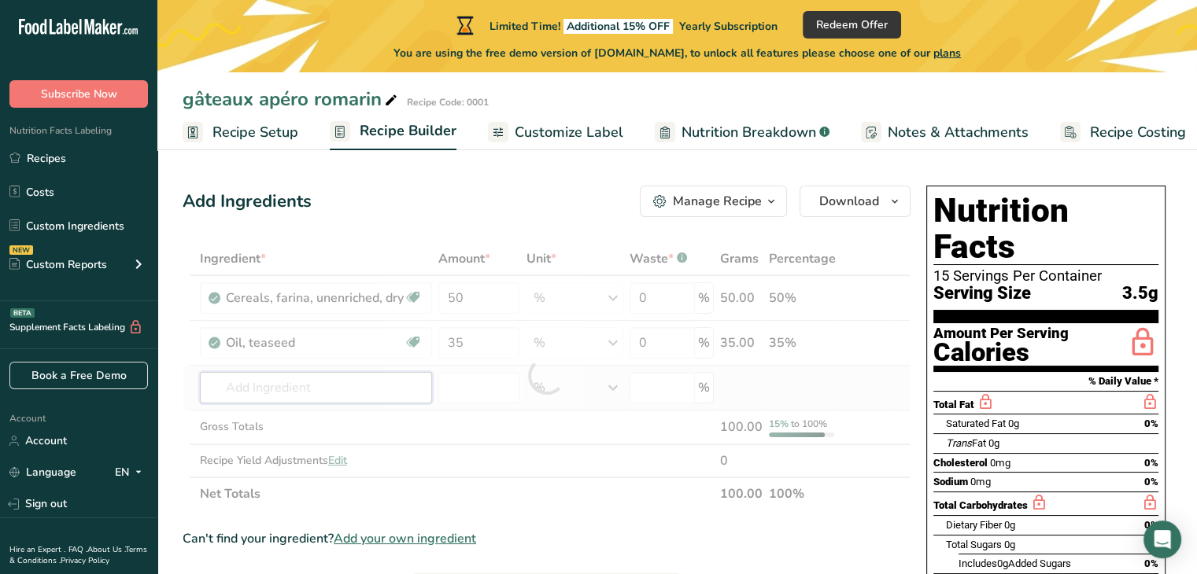
click at [293, 386] on div "Ingredient * Amount * Unit * Waste * .a-a{fill:#347362;}.b-a{fill:#fff;} Grams …" at bounding box center [547, 376] width 728 height 268
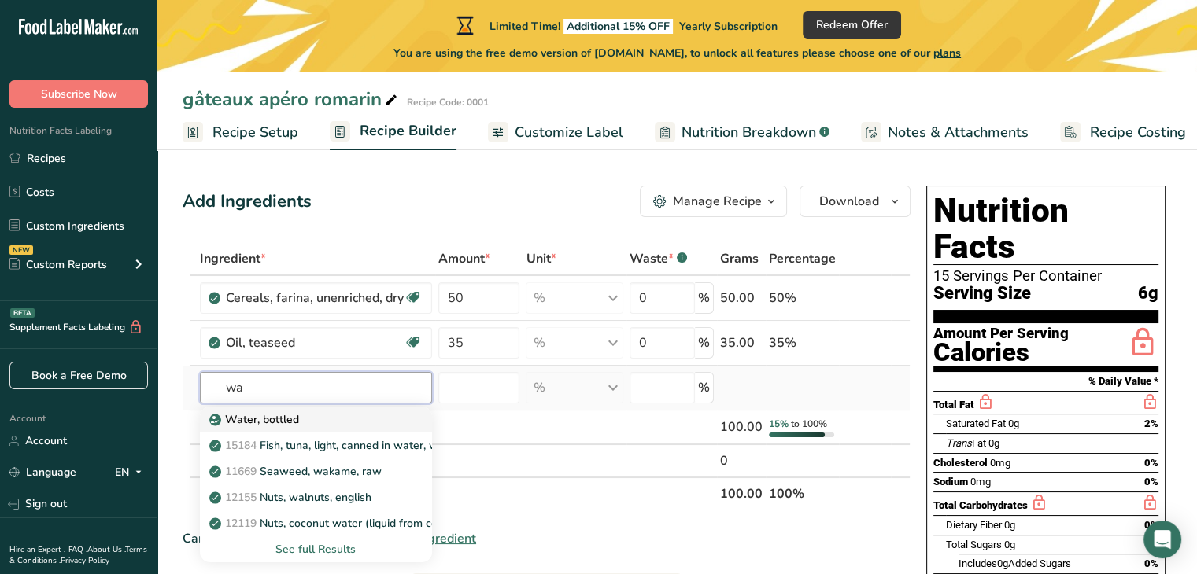
type input "wa"
click at [297, 422] on p "Water, bottled" at bounding box center [255, 419] width 87 height 17
type input "Water, bottled"
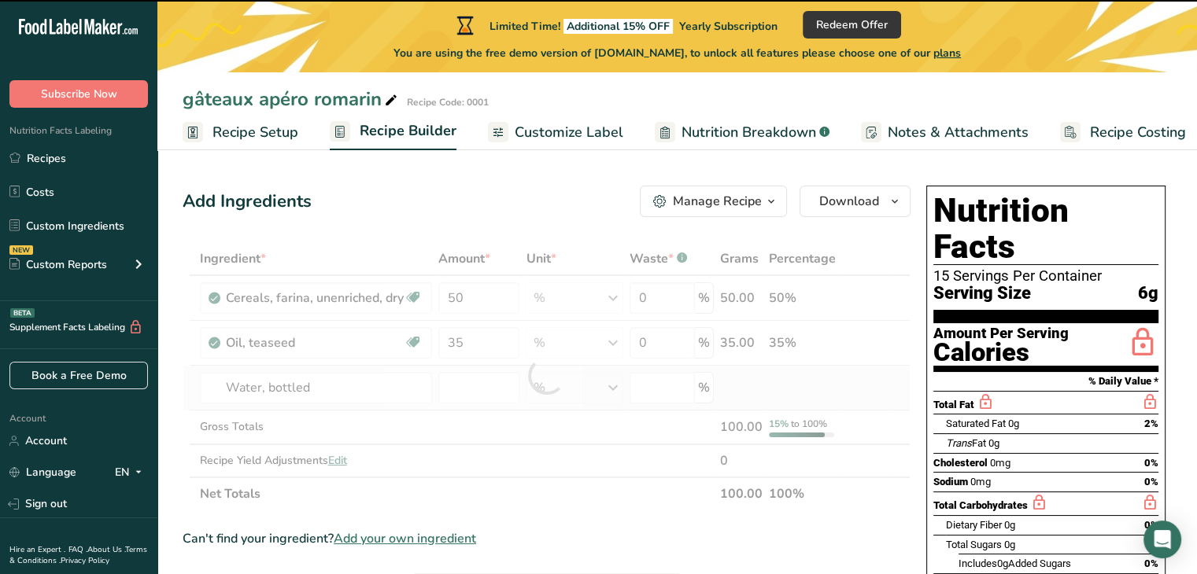
type input "0"
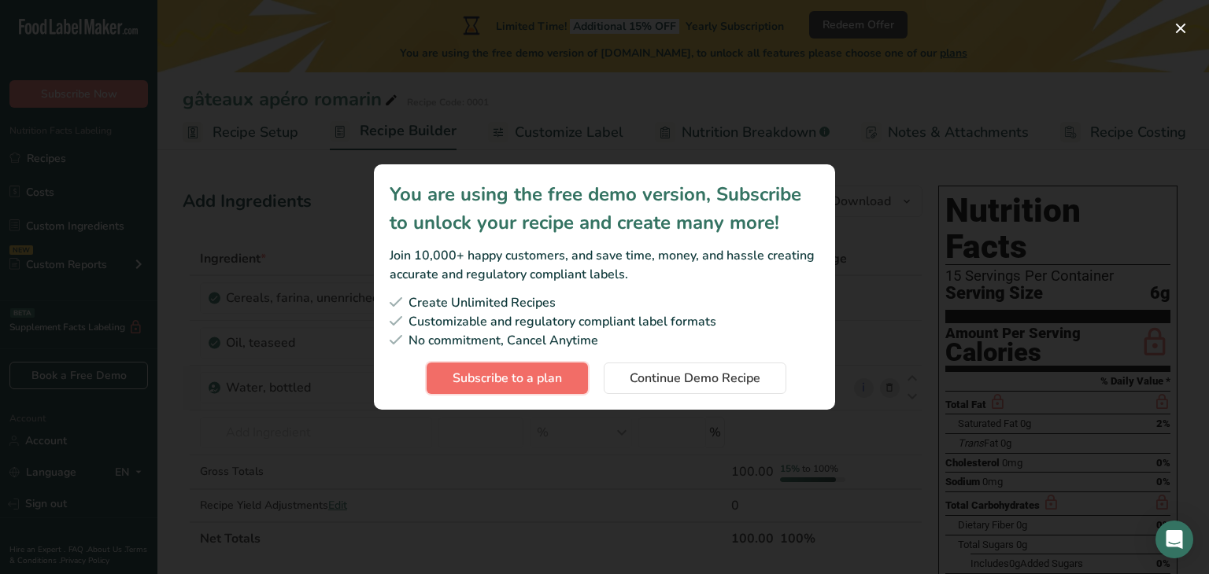
click at [517, 375] on span "Subscribe to a plan" at bounding box center [506, 378] width 109 height 19
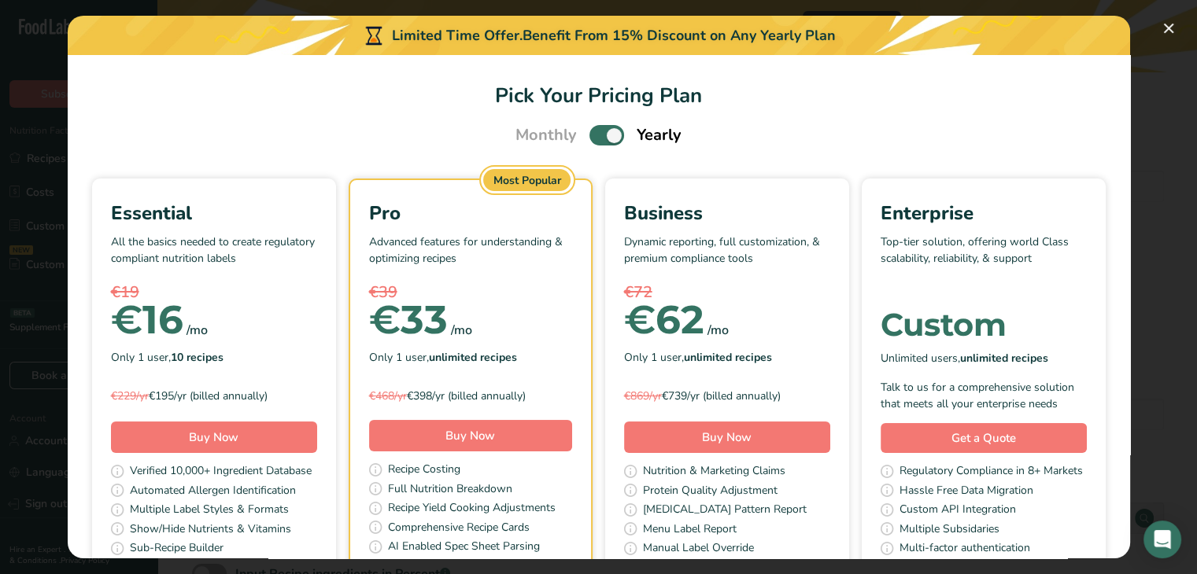
scroll to position [188, 0]
click at [1168, 24] on button "Pick Your Pricing Plan Modal" at bounding box center [1168, 28] width 25 height 25
